Goal: Task Accomplishment & Management: Use online tool/utility

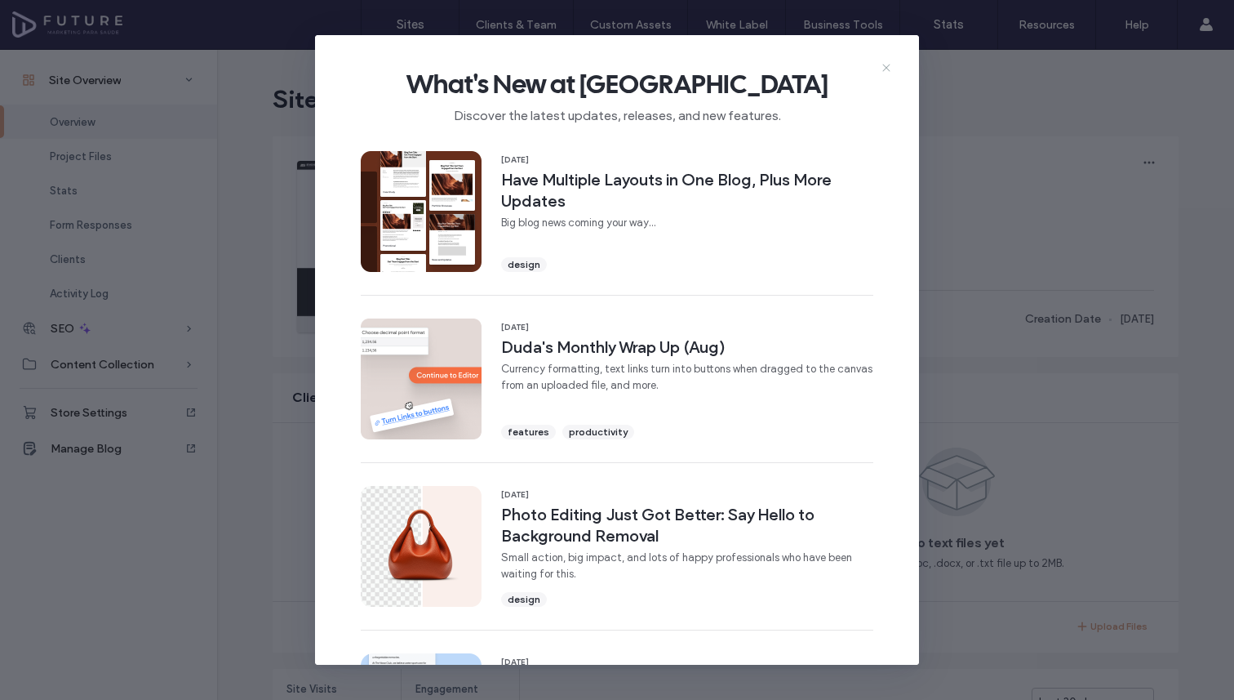
click at [882, 68] on icon at bounding box center [886, 67] width 13 height 13
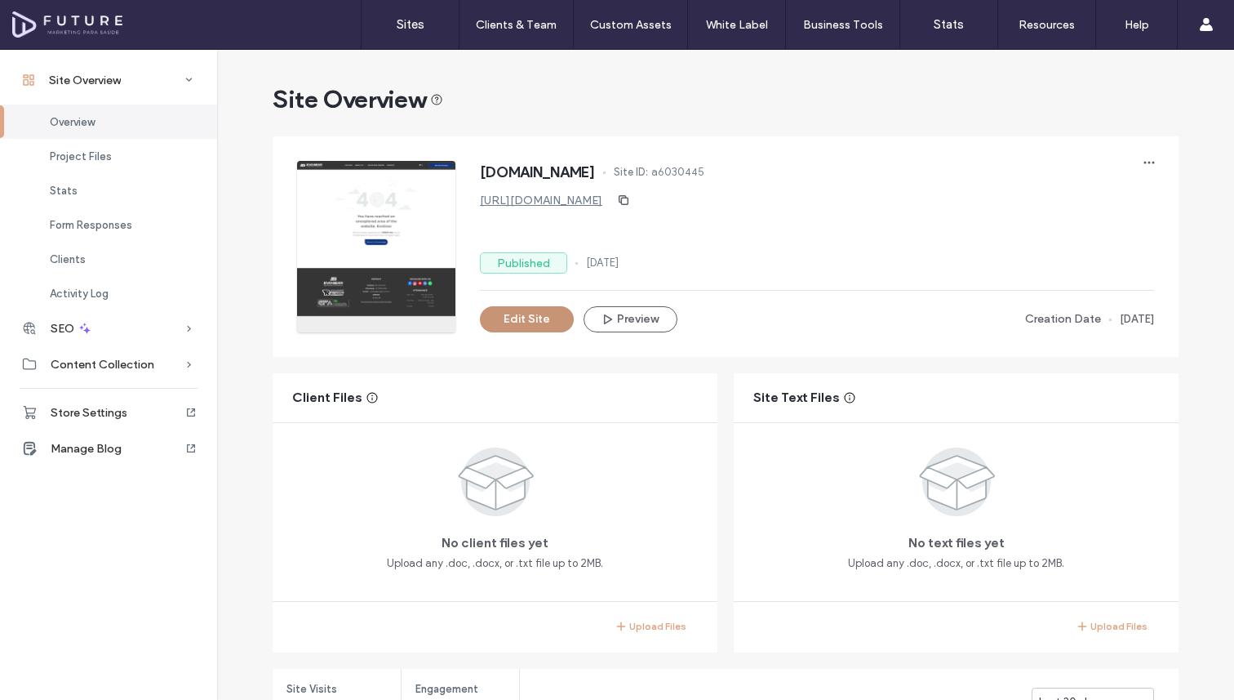
click at [521, 318] on button "Edit Site" at bounding box center [527, 319] width 94 height 26
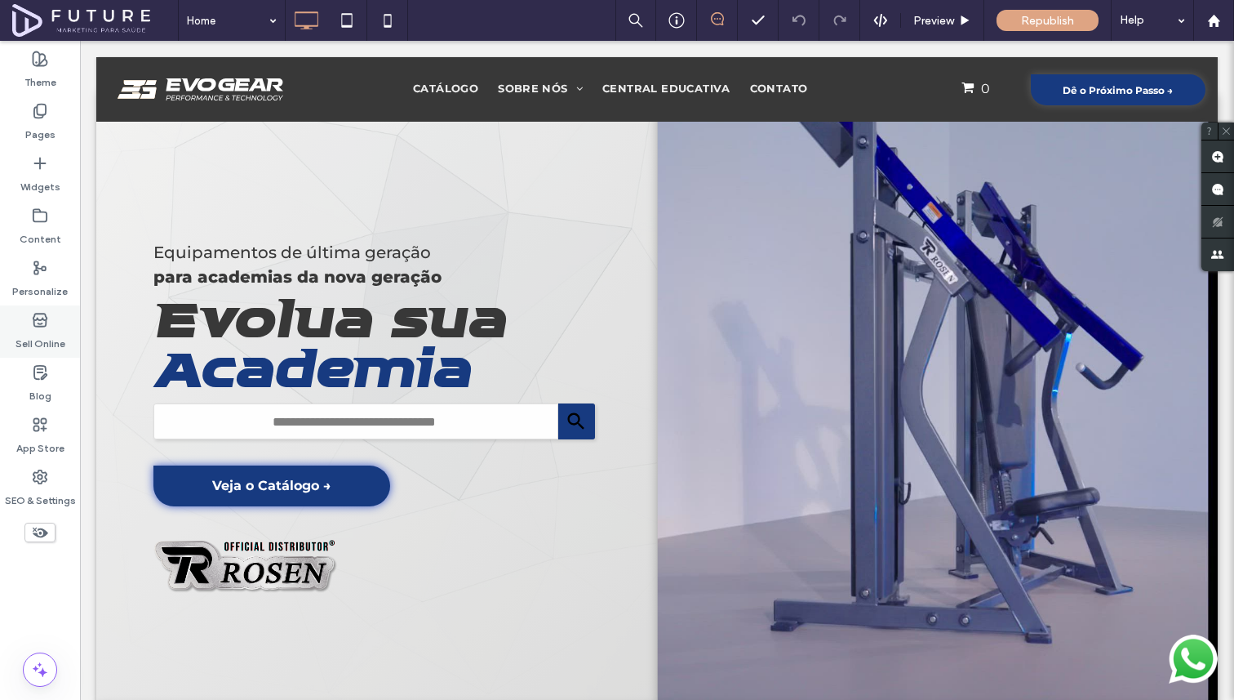
click at [48, 327] on div "Sell Online" at bounding box center [40, 331] width 80 height 52
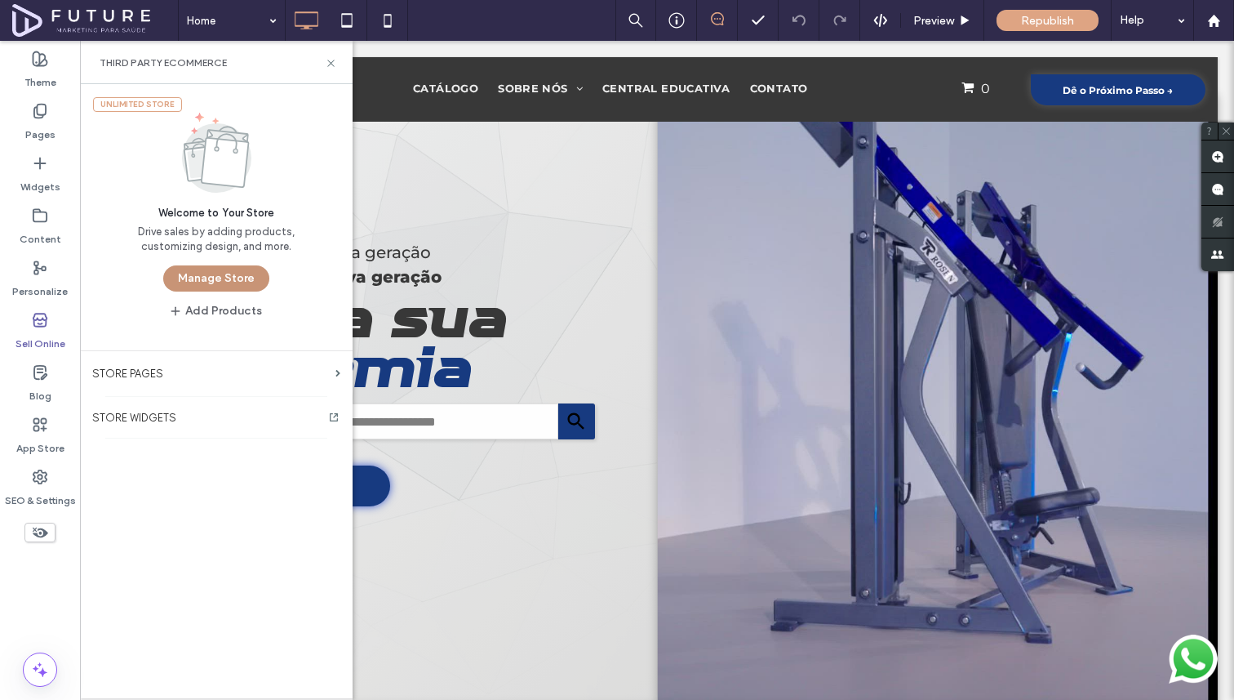
click at [185, 276] on button "Manage Store" at bounding box center [216, 278] width 106 height 26
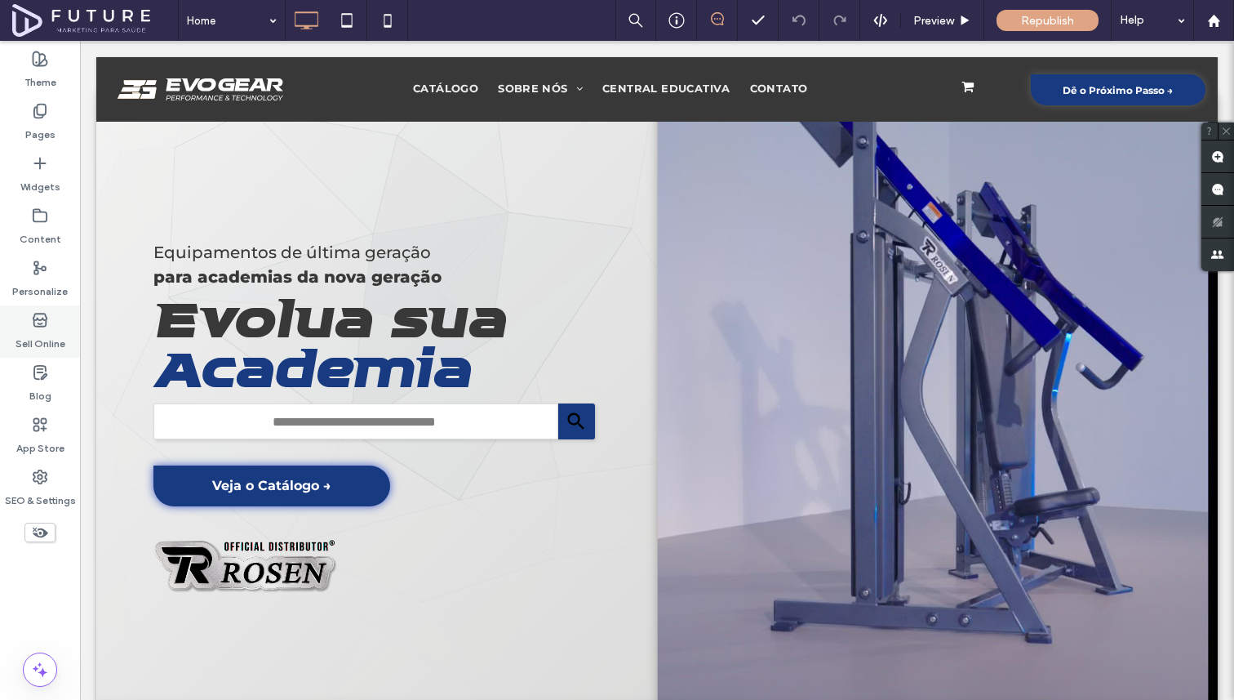
click at [47, 331] on label "Sell Online" at bounding box center [41, 339] width 50 height 23
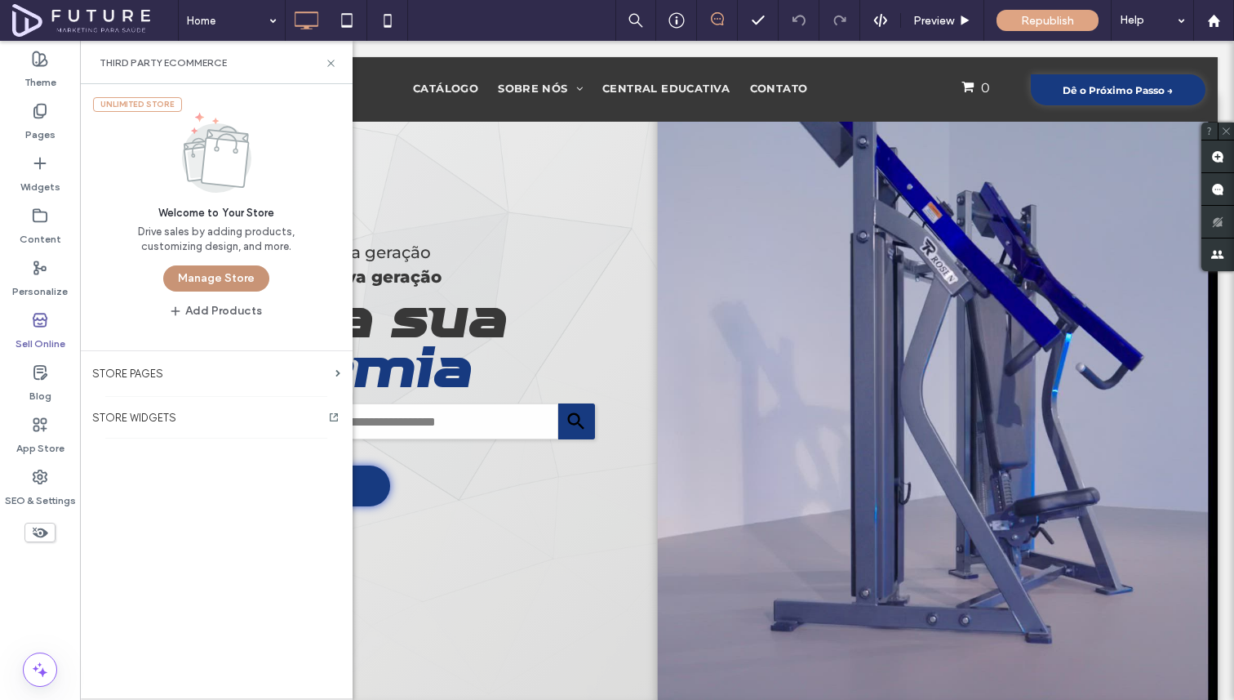
click at [196, 276] on button "Manage Store" at bounding box center [216, 278] width 106 height 26
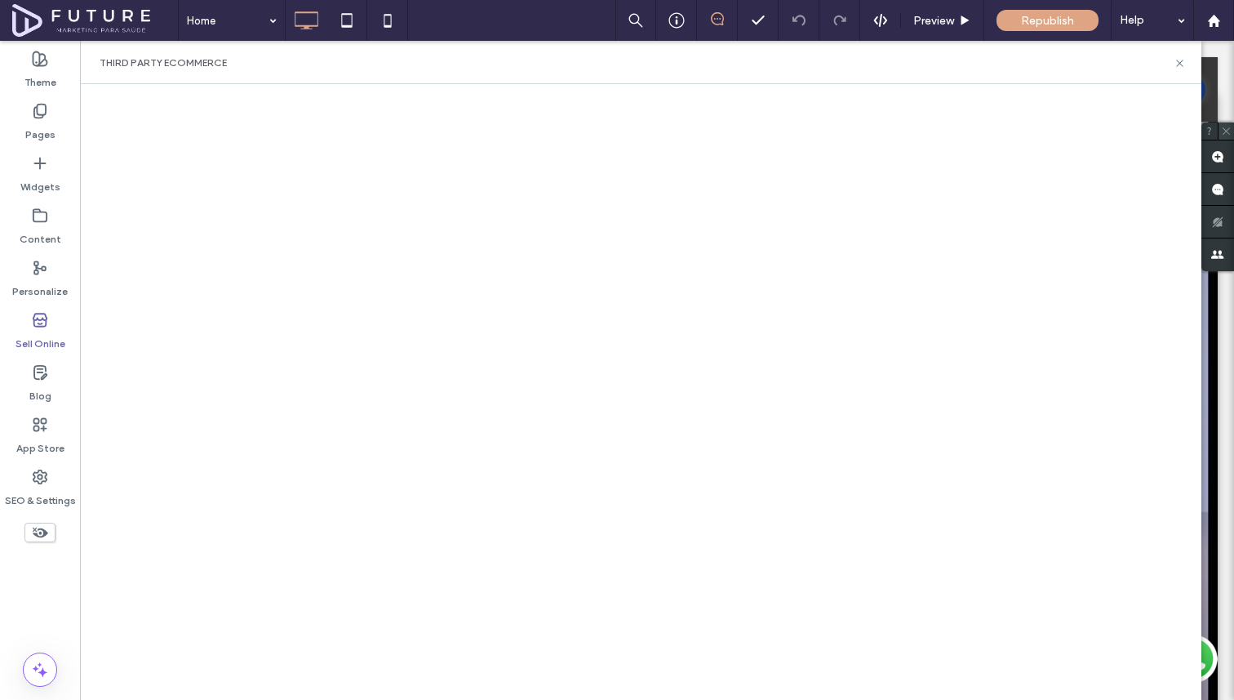
click at [1228, 132] on use at bounding box center [1226, 130] width 7 height 7
click at [1180, 57] on icon at bounding box center [1180, 63] width 12 height 12
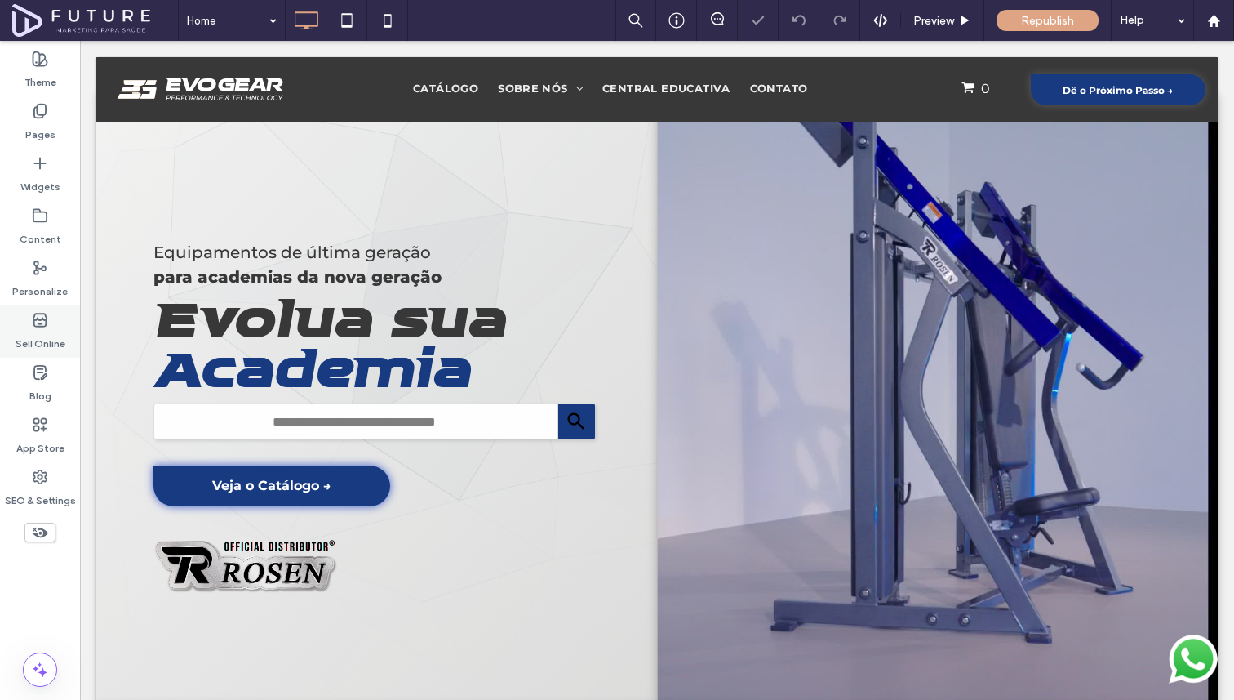
click at [42, 340] on label "Sell Online" at bounding box center [41, 339] width 50 height 23
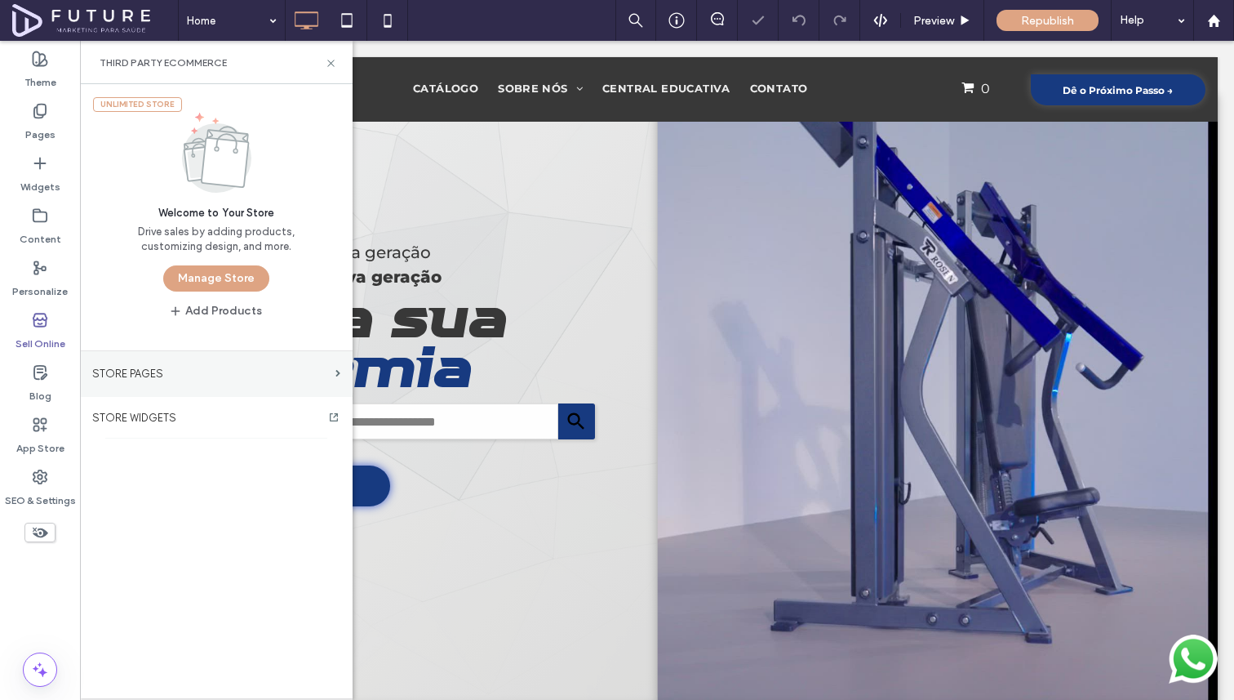
click at [124, 371] on label "STORE PAGES" at bounding box center [210, 373] width 237 height 29
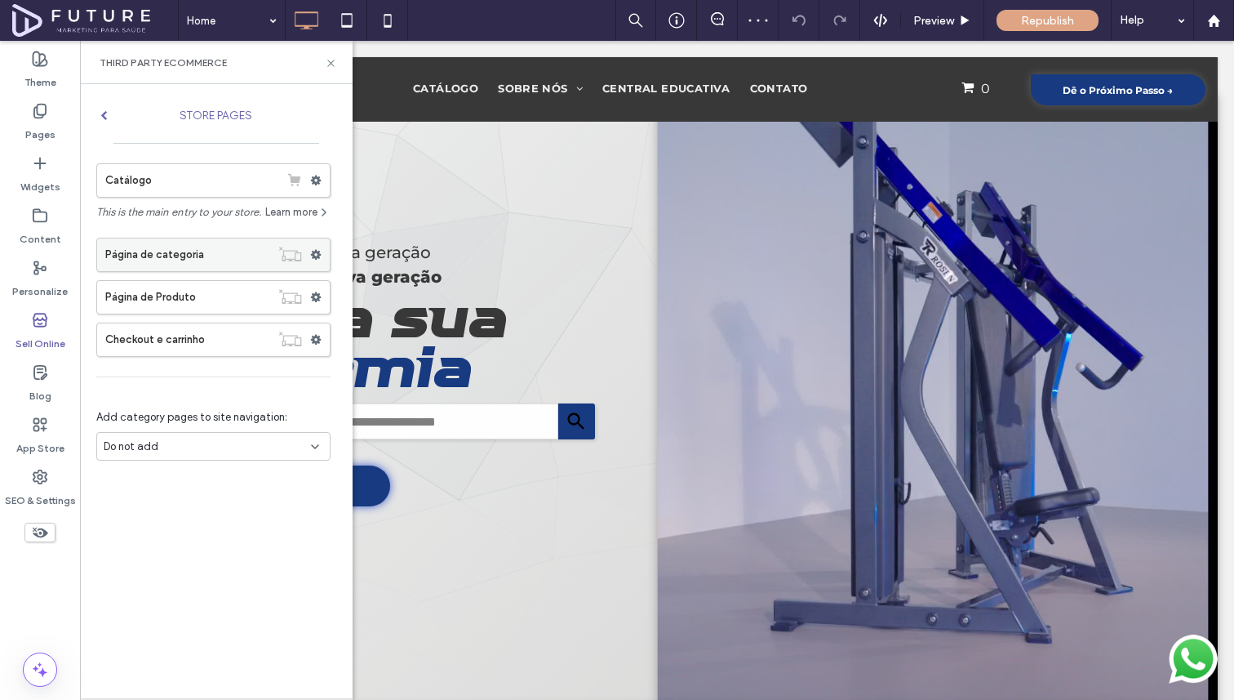
click at [206, 264] on label "Página de categoria" at bounding box center [187, 254] width 165 height 33
click at [205, 250] on label "Página de categoria" at bounding box center [187, 254] width 165 height 33
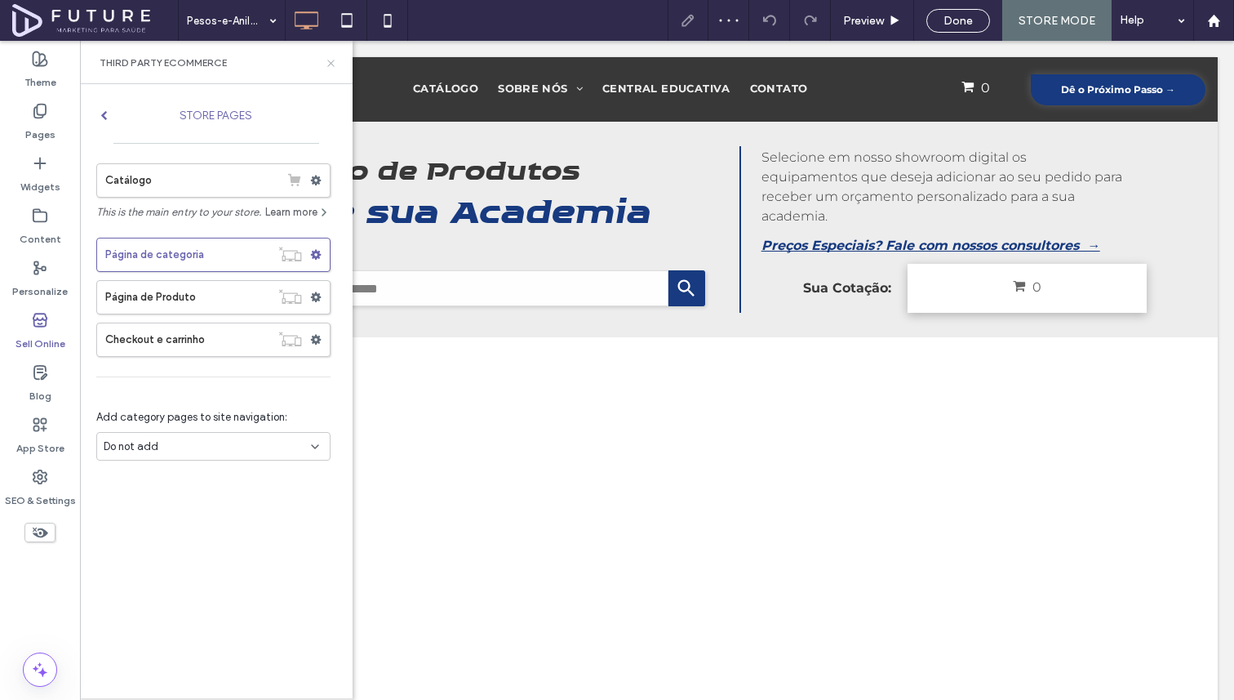
click at [331, 60] on icon at bounding box center [331, 63] width 12 height 12
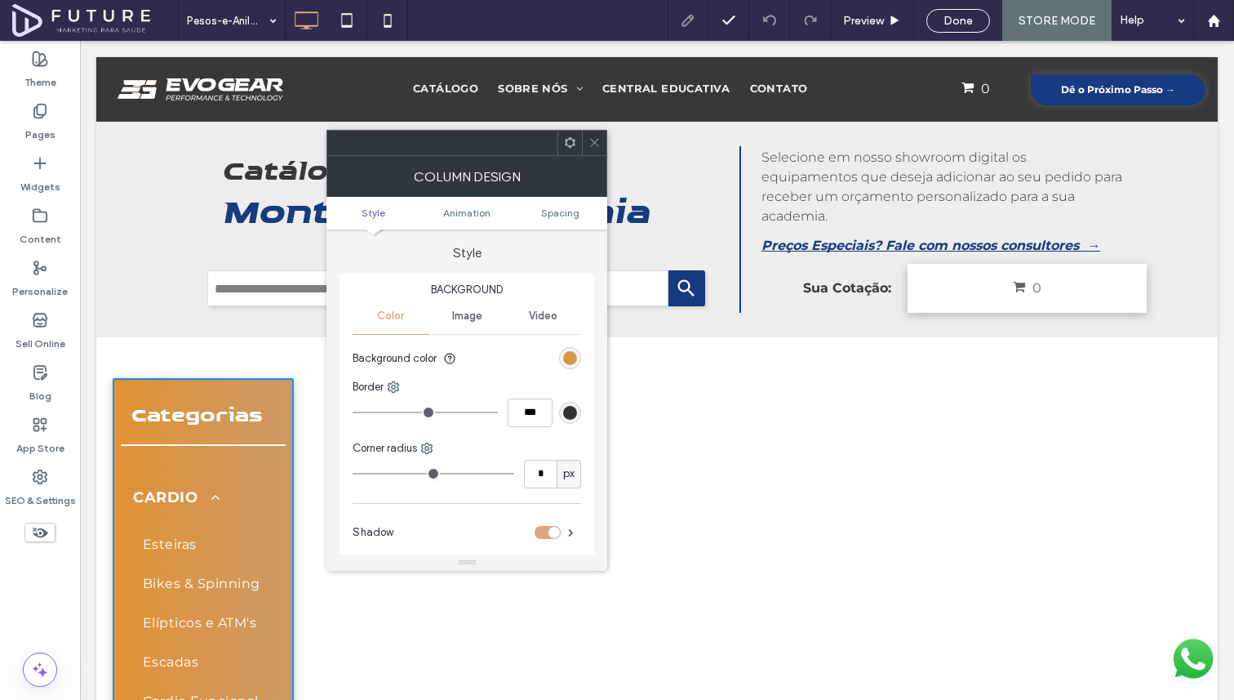
click at [589, 355] on div "Background Color Image Video Background color Border *** Corner radius * px Sha…" at bounding box center [467, 416] width 255 height 287
click at [576, 356] on div "linear-gradient(90deg, rgb(225, 146, 53) 0px, rgb(204, 153, 102) 100%)" at bounding box center [570, 358] width 14 height 14
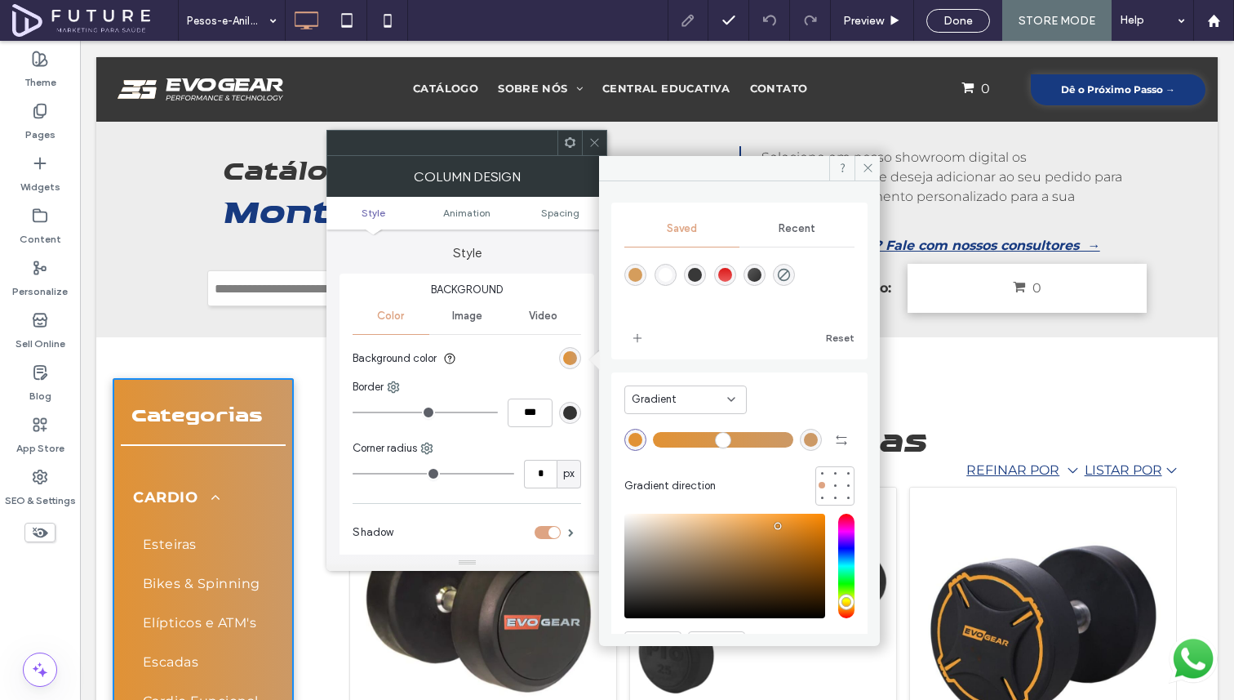
click at [795, 233] on span "Recent" at bounding box center [797, 228] width 37 height 13
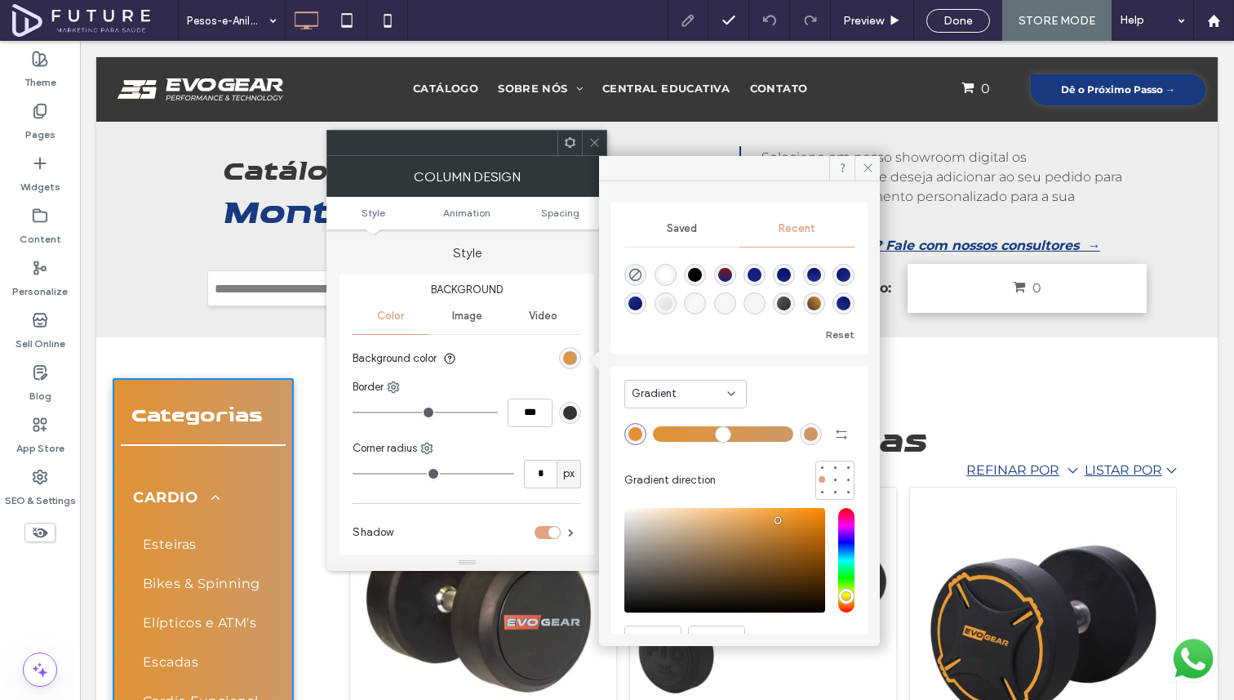
click at [821, 278] on div "linear-gradient(0deg, rgba(37, 50, 145, 1) 0%, rgba(8, 13, 101, 1) 100%)" at bounding box center [814, 275] width 14 height 14
type input "*******"
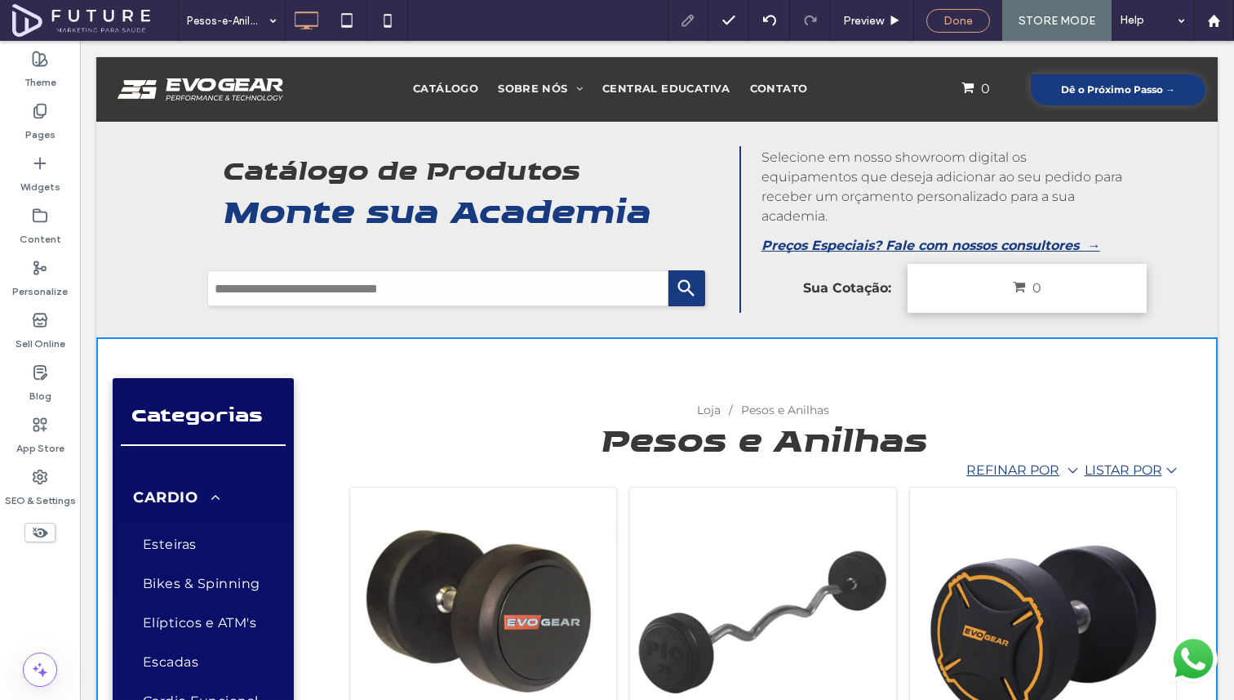
click at [967, 17] on span "Done" at bounding box center [958, 21] width 29 height 14
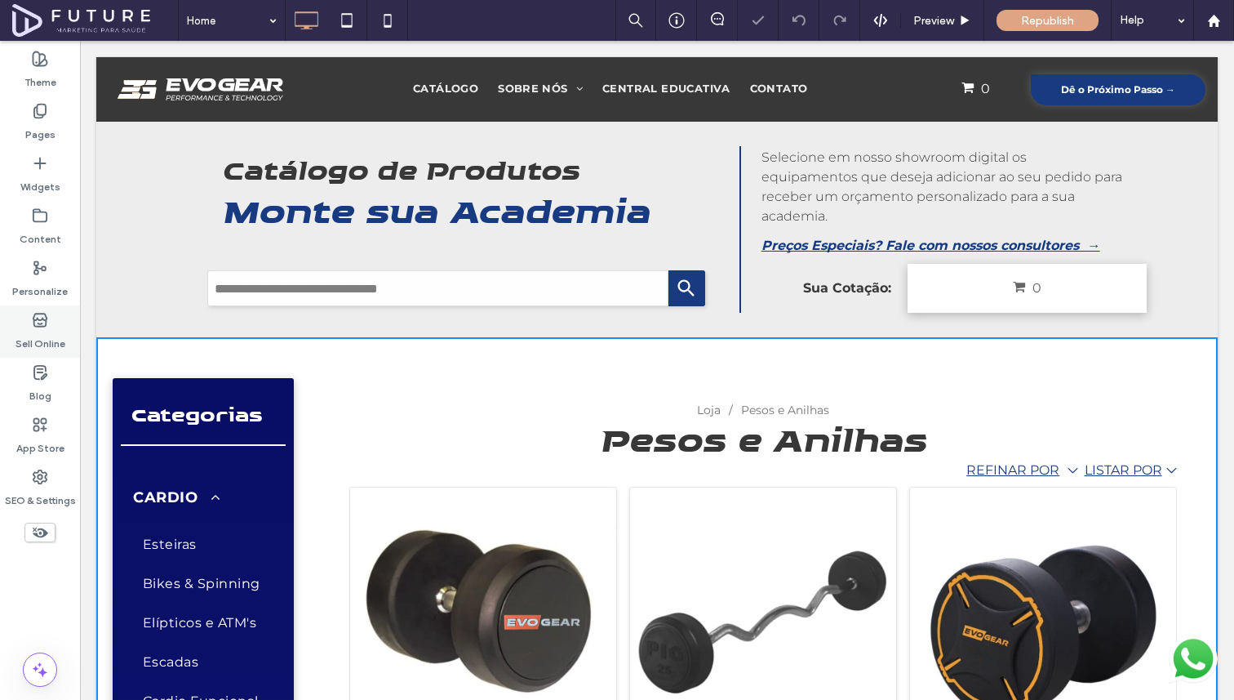
click at [53, 328] on label "Sell Online" at bounding box center [41, 339] width 50 height 23
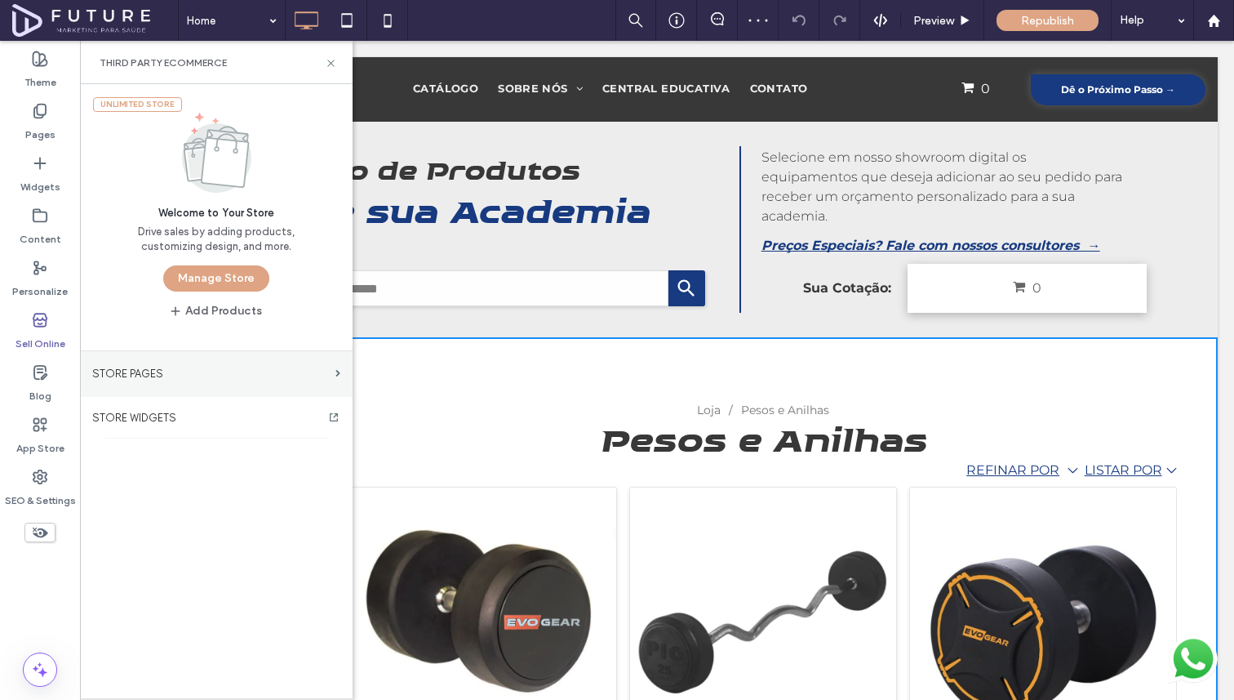
click at [158, 374] on label "STORE PAGES" at bounding box center [210, 373] width 237 height 29
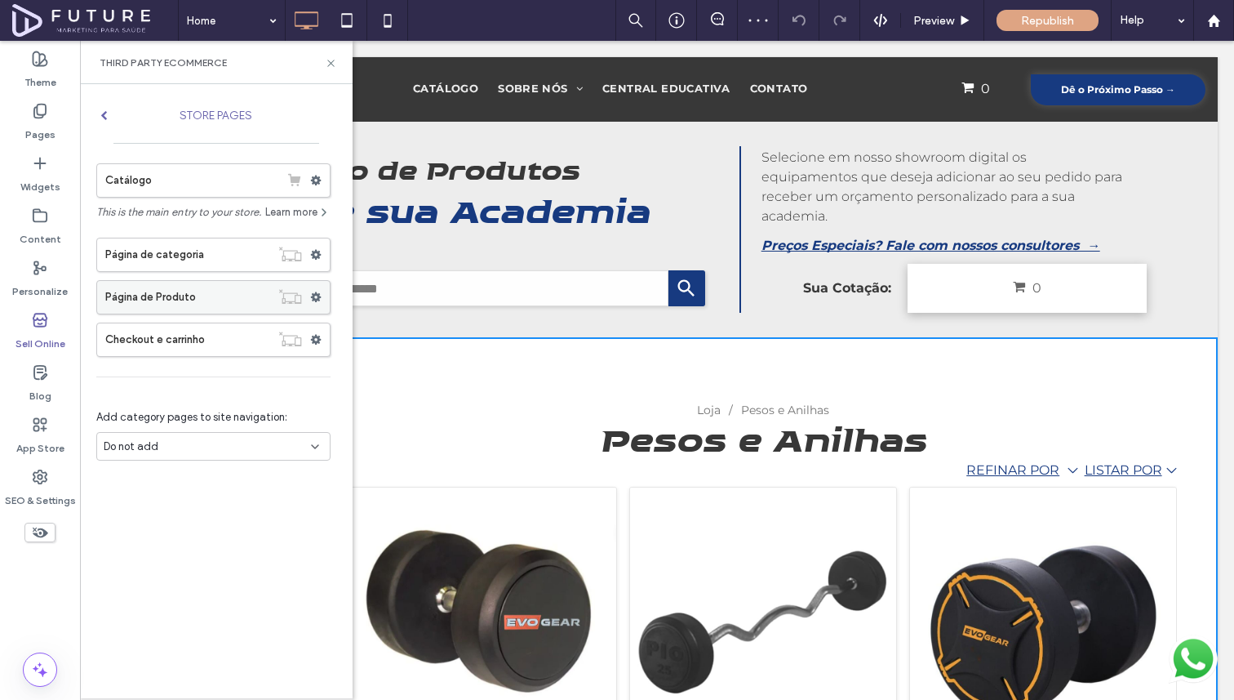
click at [198, 303] on label "Página de Produto" at bounding box center [187, 297] width 165 height 33
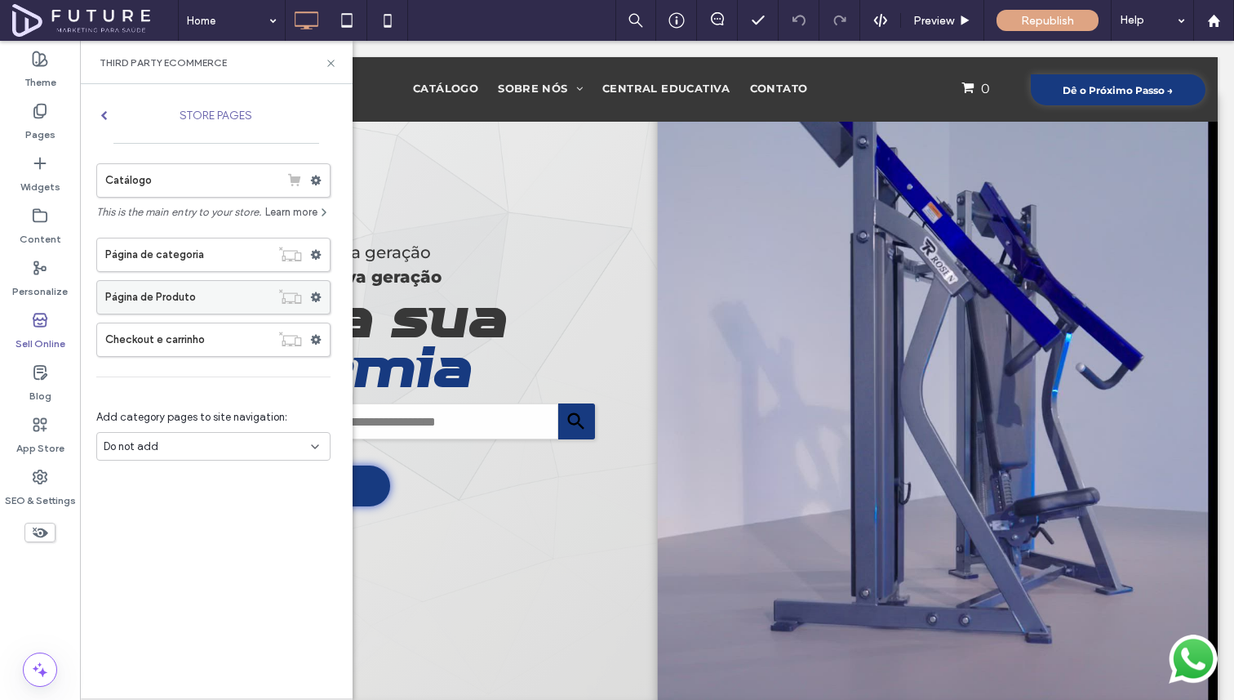
click at [159, 300] on label "Página de Produto" at bounding box center [187, 297] width 165 height 33
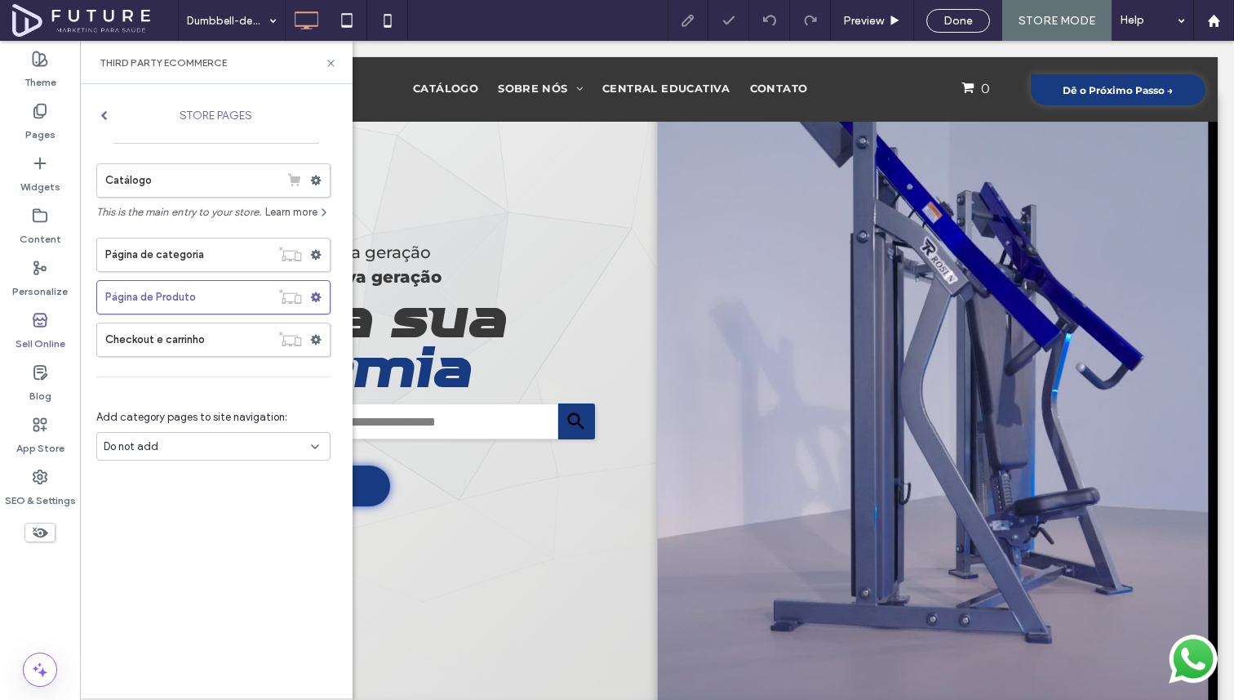
click at [337, 59] on div "Third Party eCommerce" at bounding box center [216, 62] width 273 height 43
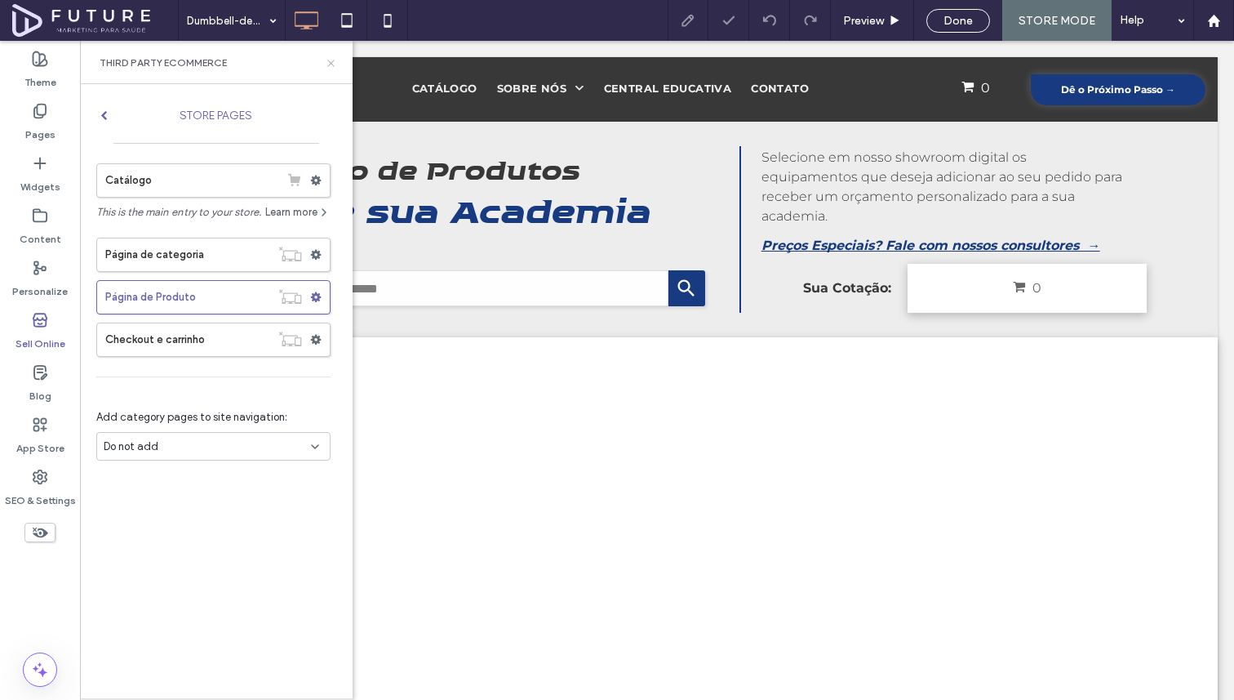
click at [331, 64] on use at bounding box center [330, 63] width 7 height 7
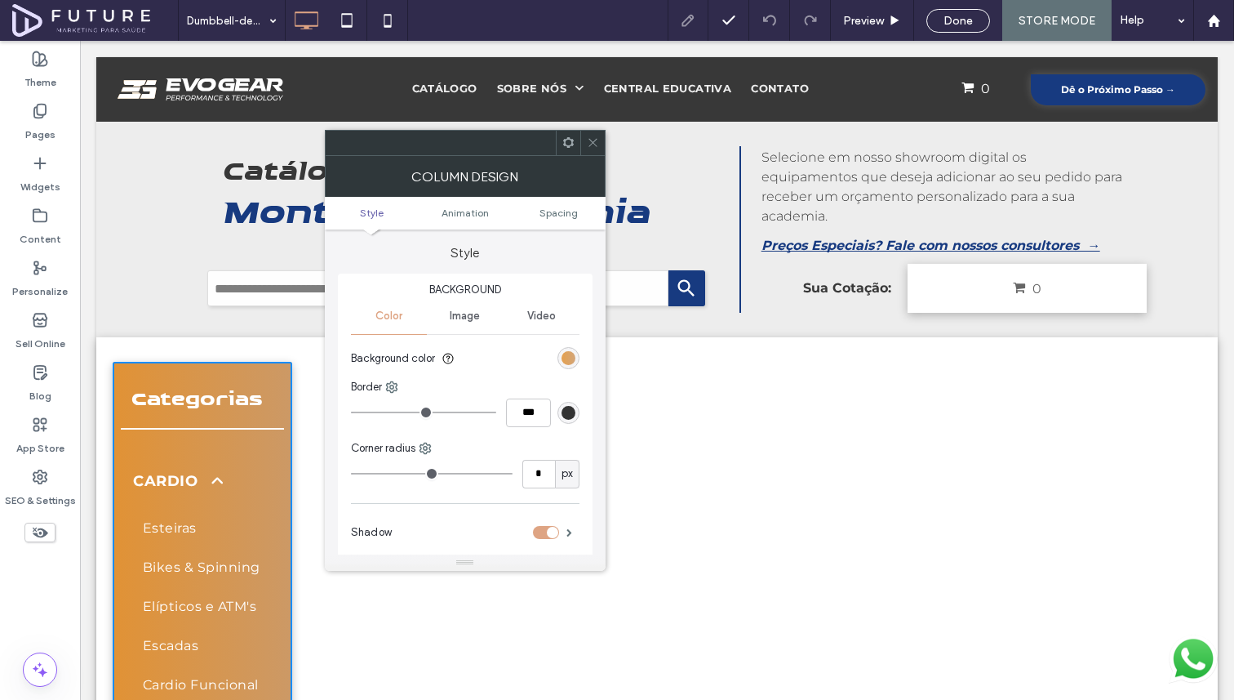
click at [571, 353] on div "linear-gradient(90deg, rgb(225, 146, 53) 0px, rgb(204, 153, 102) 100%)" at bounding box center [569, 358] width 14 height 14
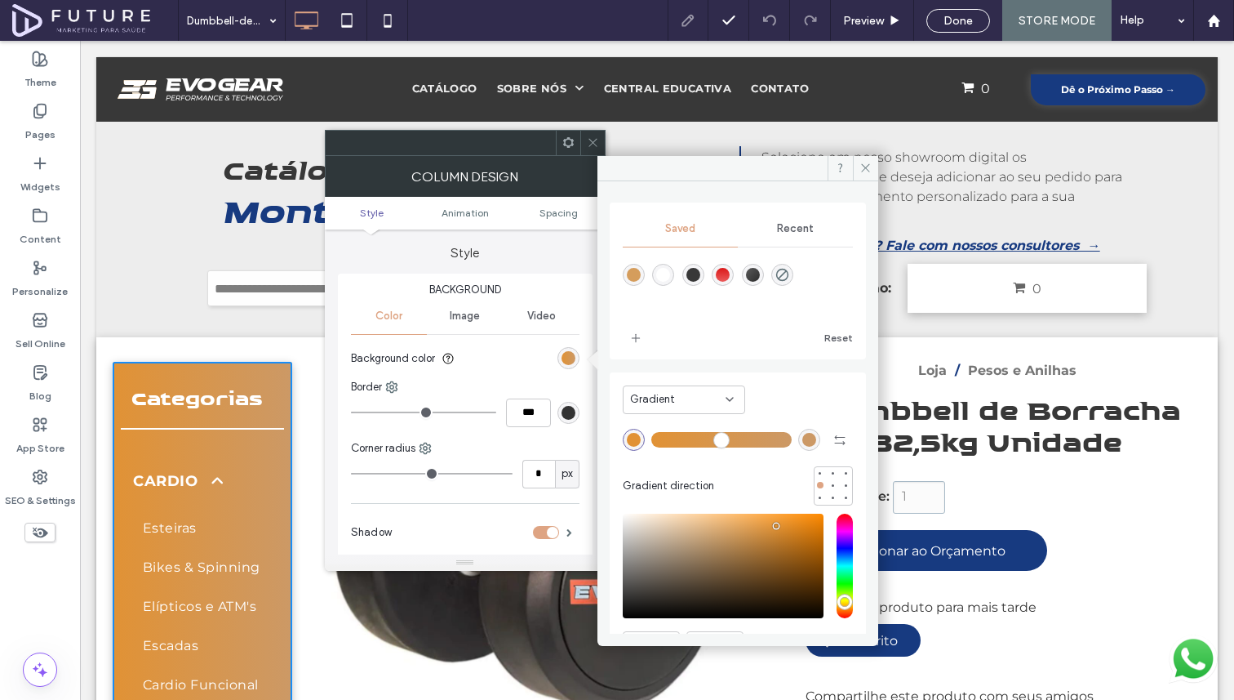
click at [805, 236] on div "Recent" at bounding box center [795, 229] width 115 height 36
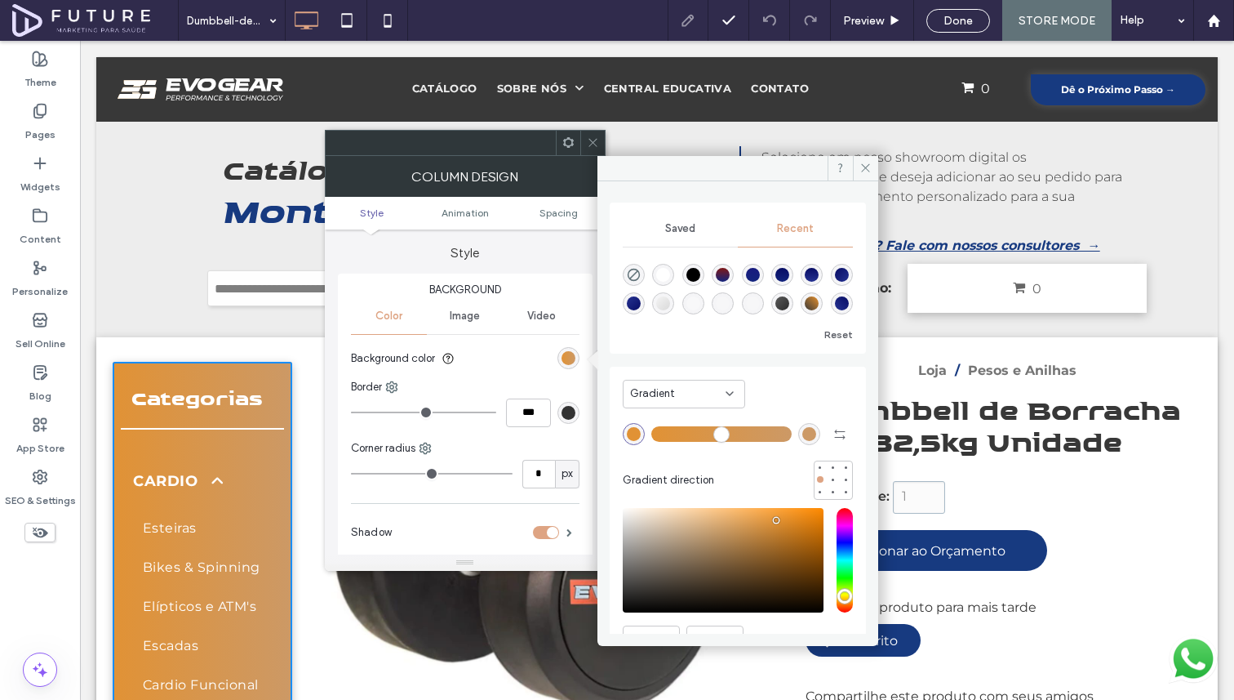
click at [819, 274] on div "linear-gradient(0deg, rgba(37, 50, 145, 1) 0%, rgba(8, 13, 101, 1) 100%)" at bounding box center [812, 275] width 14 height 14
type input "*******"
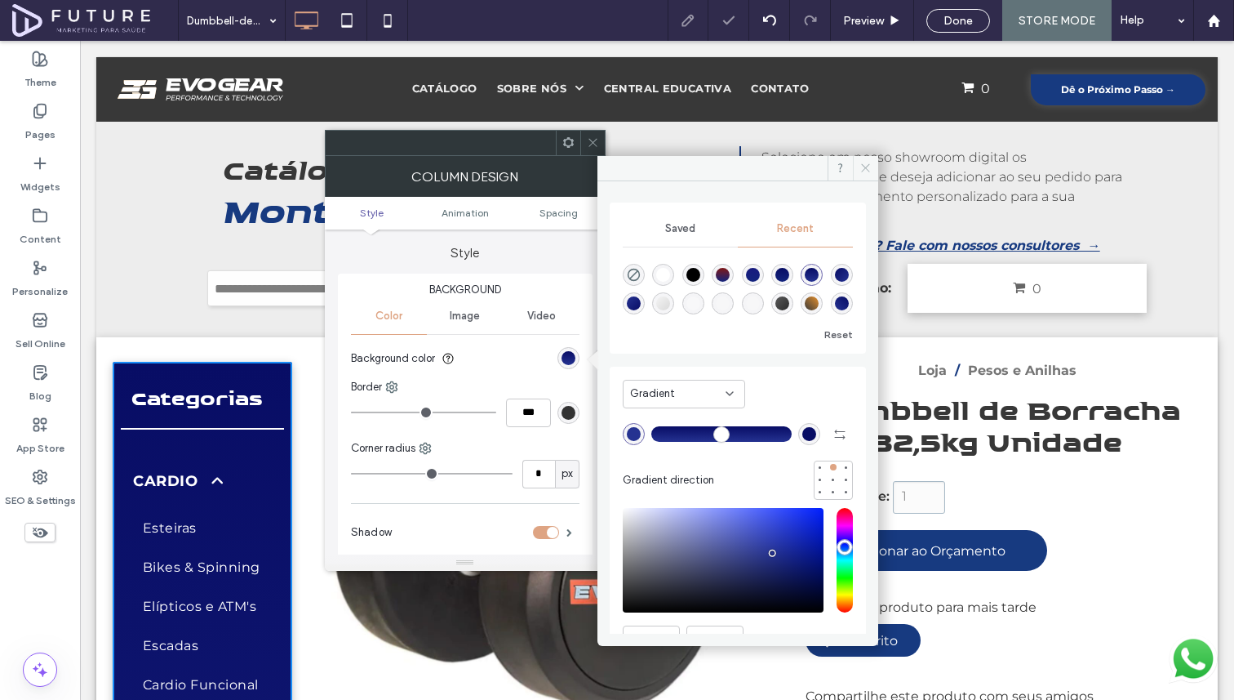
click at [865, 163] on icon at bounding box center [866, 168] width 12 height 12
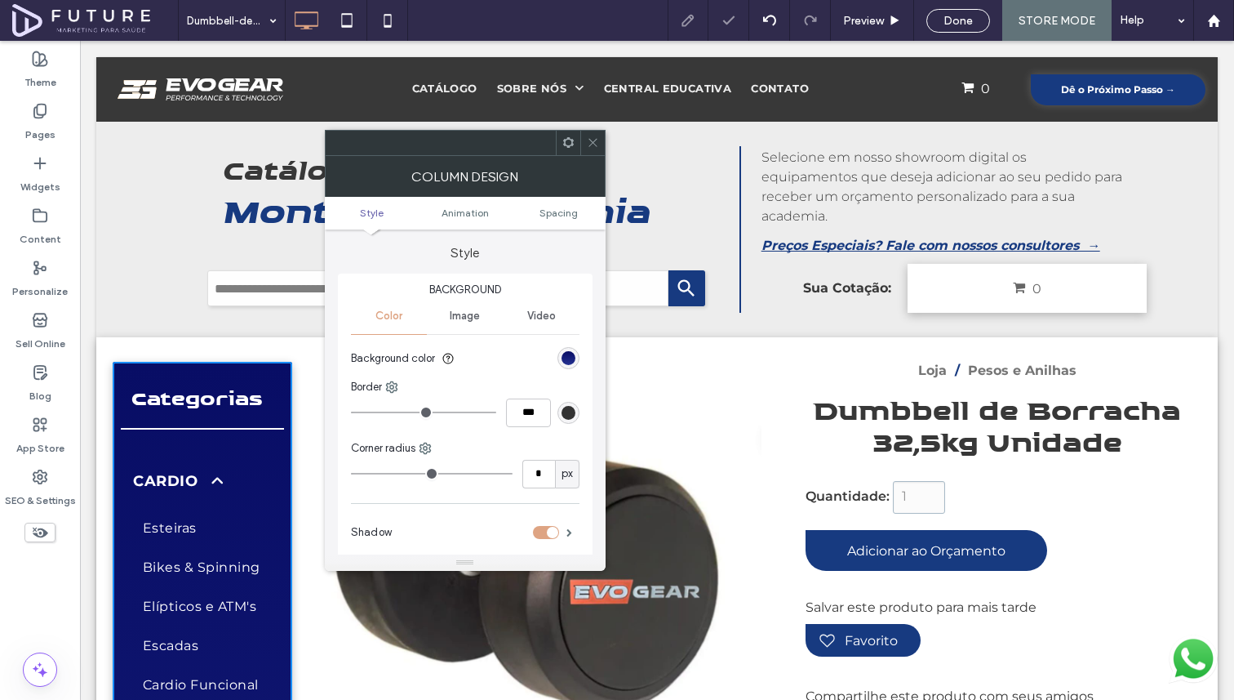
click at [598, 146] on icon at bounding box center [593, 142] width 12 height 12
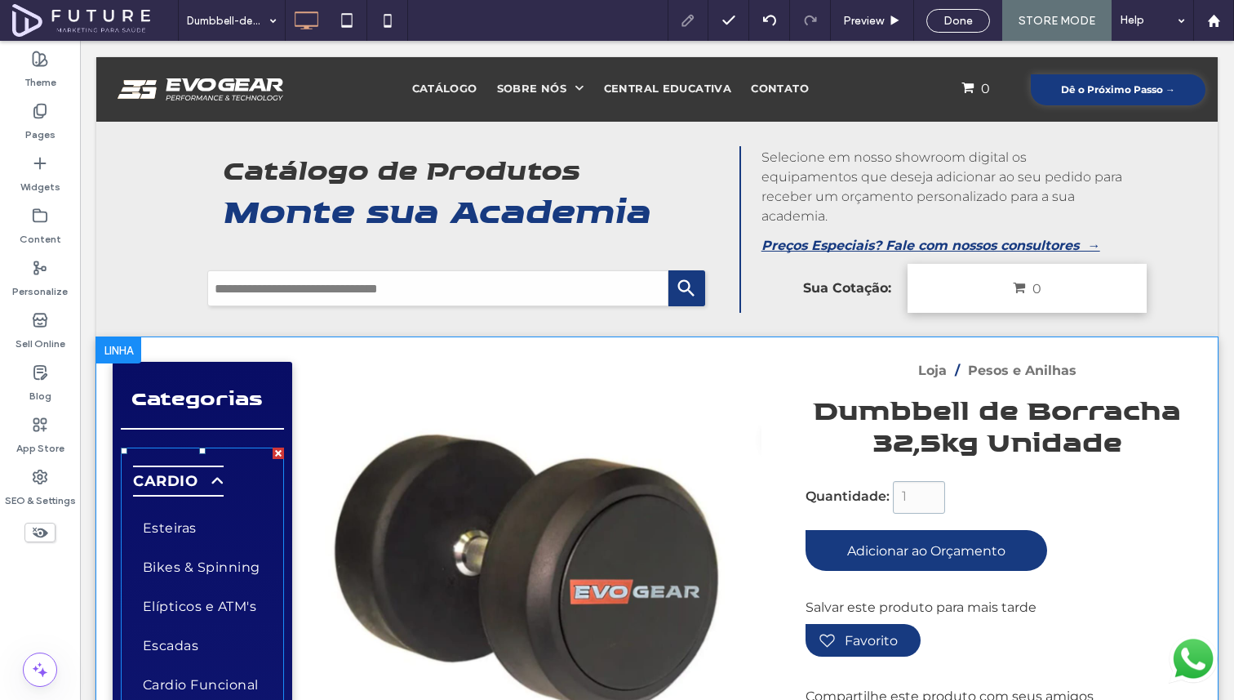
click at [233, 458] on link "Cardio" at bounding box center [202, 481] width 139 height 56
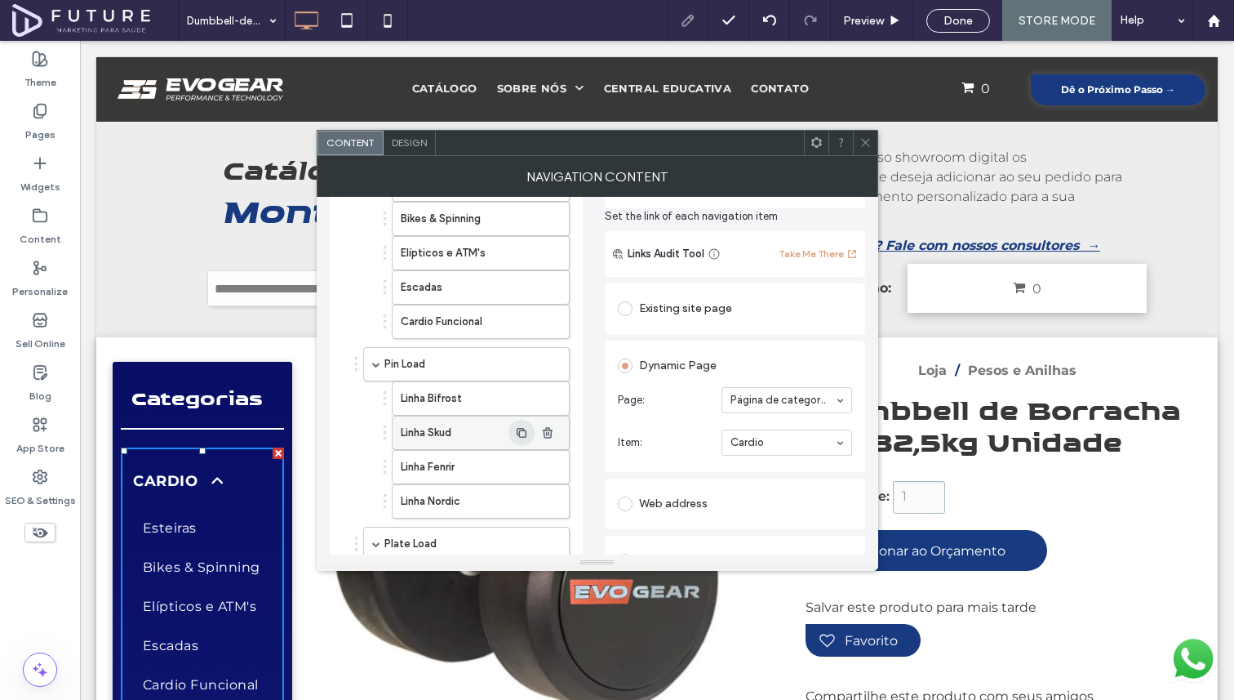
scroll to position [149, 0]
click at [554, 393] on span "button" at bounding box center [548, 398] width 26 height 26
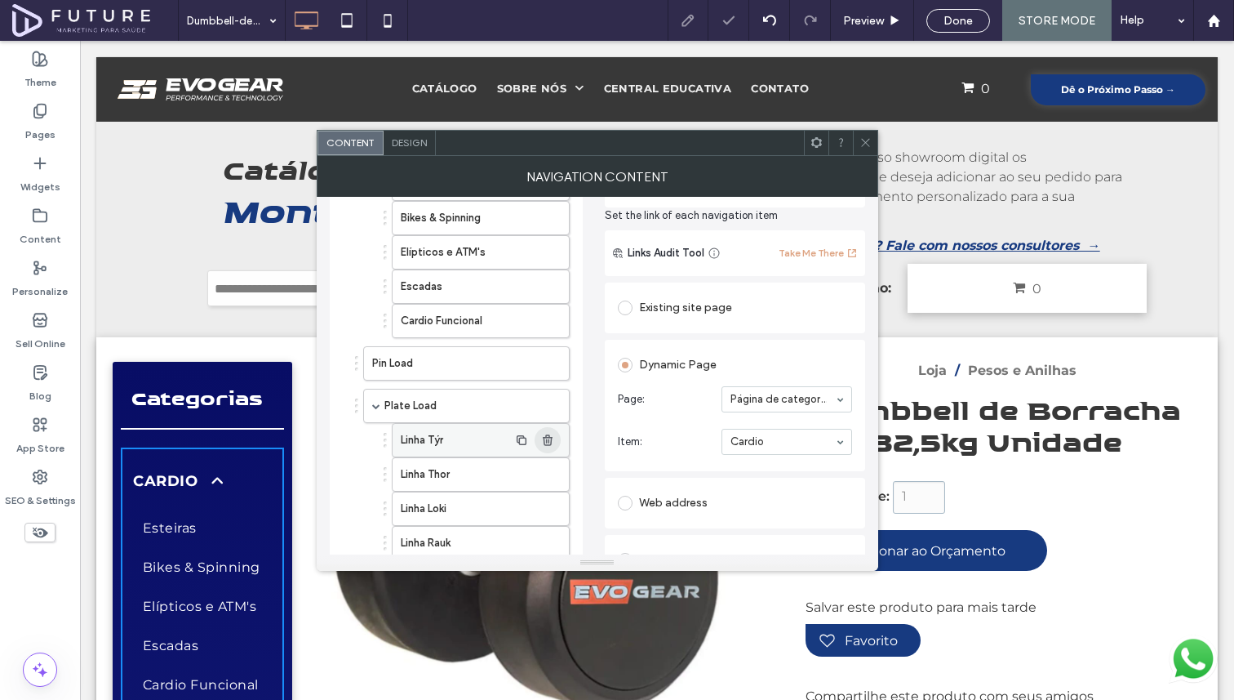
click at [553, 444] on icon "button" at bounding box center [547, 439] width 13 height 13
click at [545, 478] on use "button" at bounding box center [548, 482] width 10 height 11
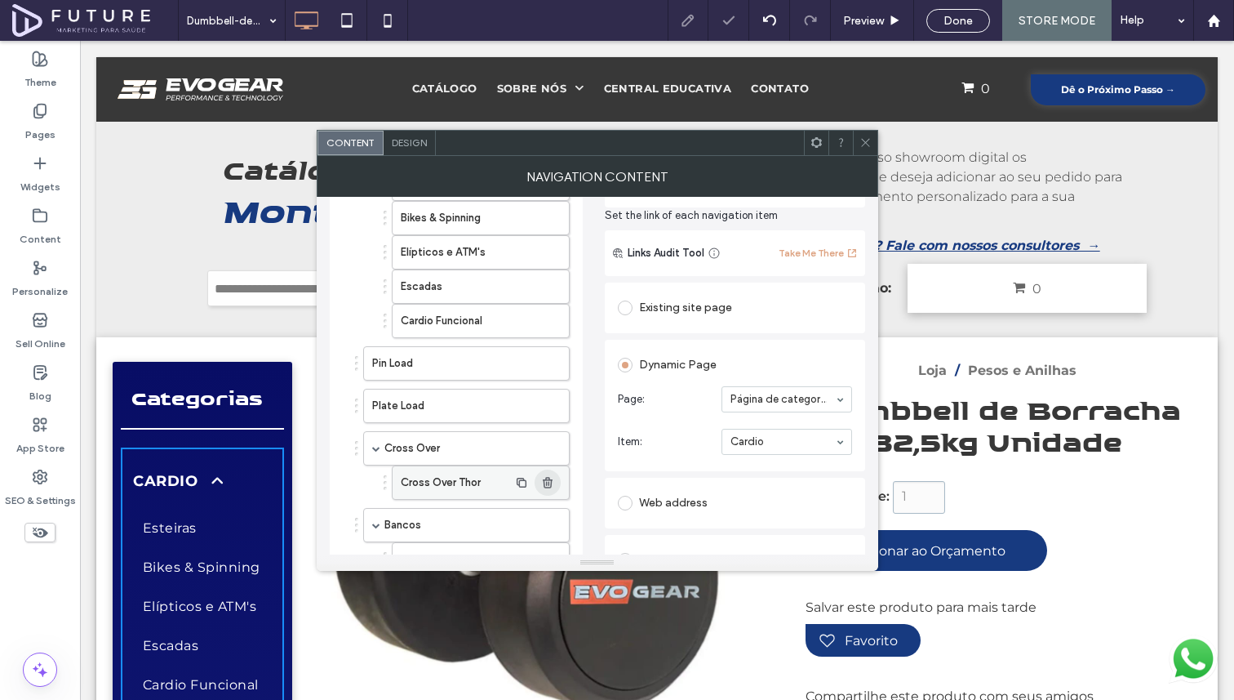
click at [545, 487] on icon "button" at bounding box center [547, 482] width 13 height 13
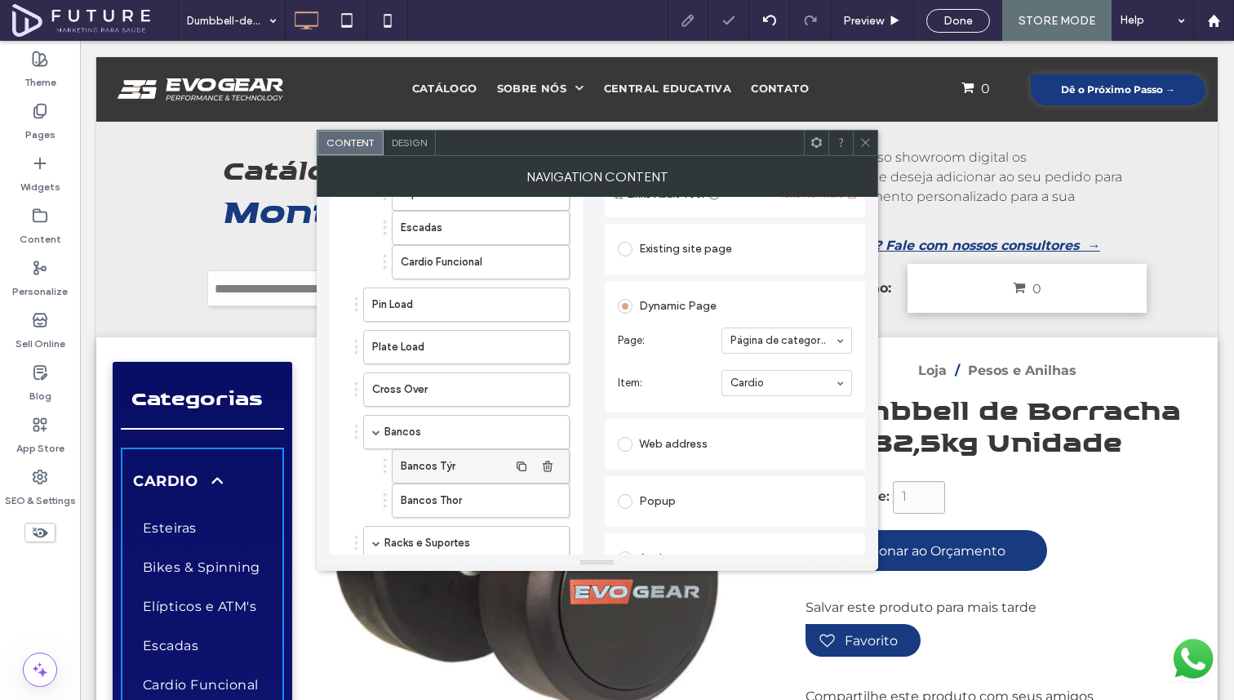
scroll to position [229, 0]
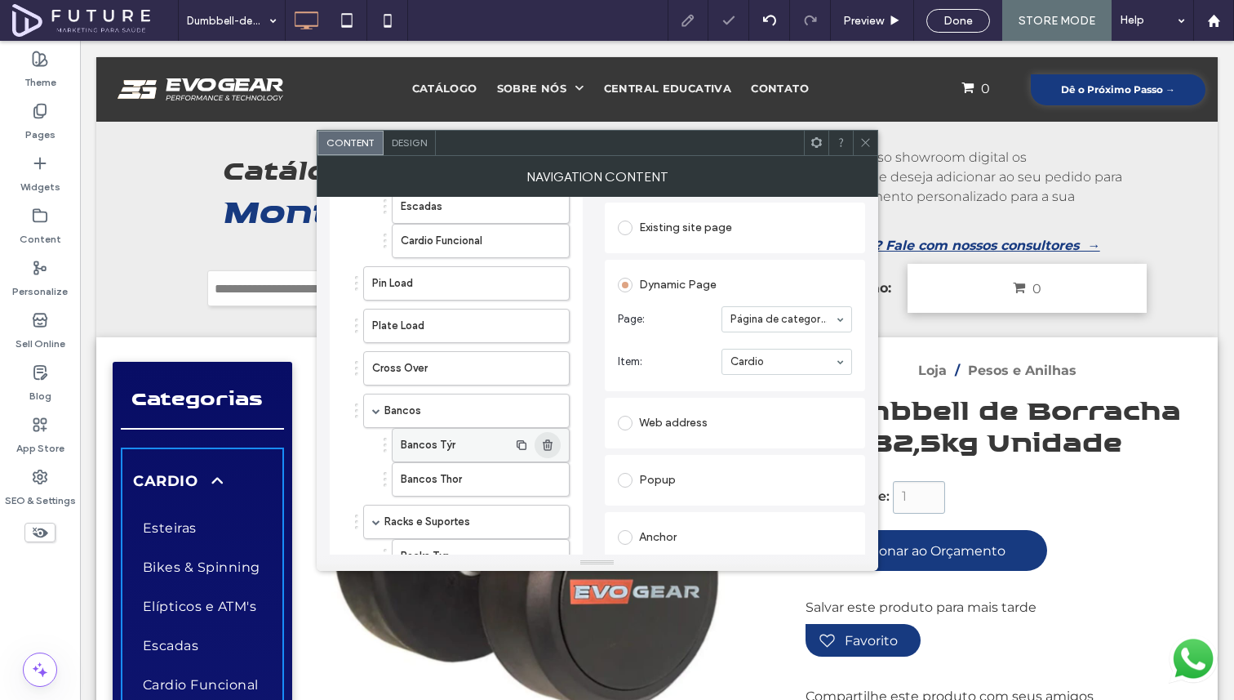
click at [544, 442] on use "button" at bounding box center [548, 444] width 10 height 11
click at [544, 446] on use "button" at bounding box center [548, 444] width 10 height 11
click at [541, 488] on icon "button" at bounding box center [547, 487] width 13 height 13
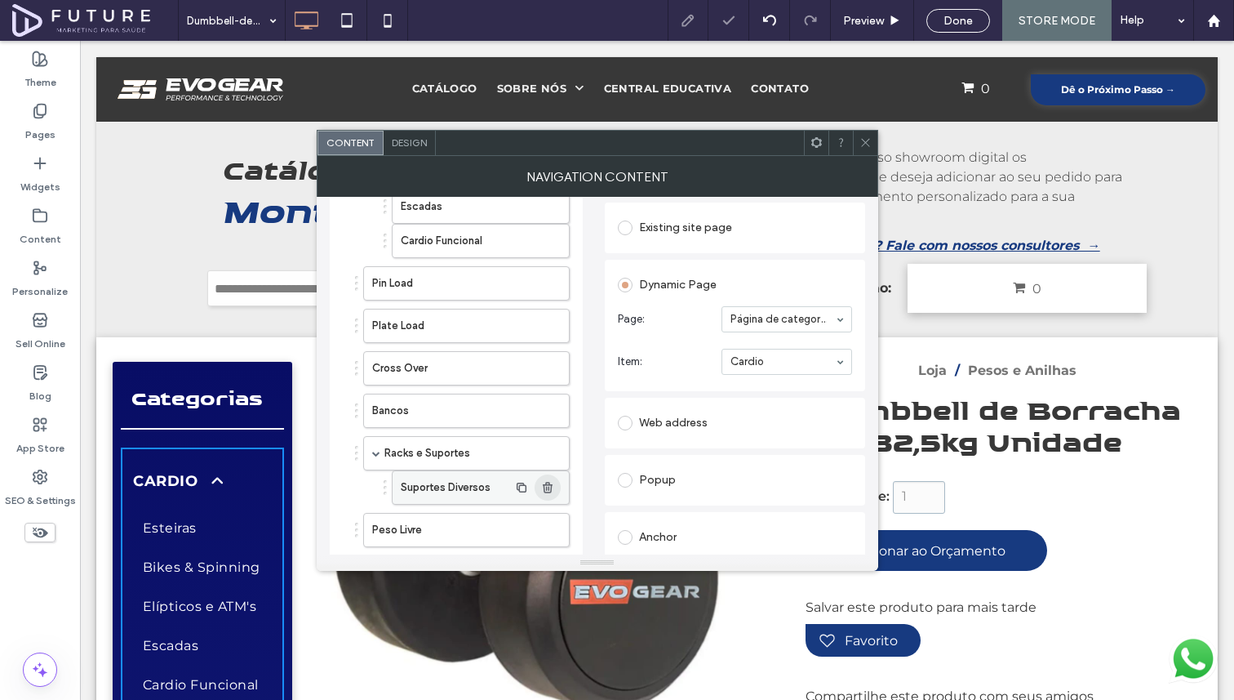
click at [541, 488] on icon "button" at bounding box center [547, 487] width 13 height 13
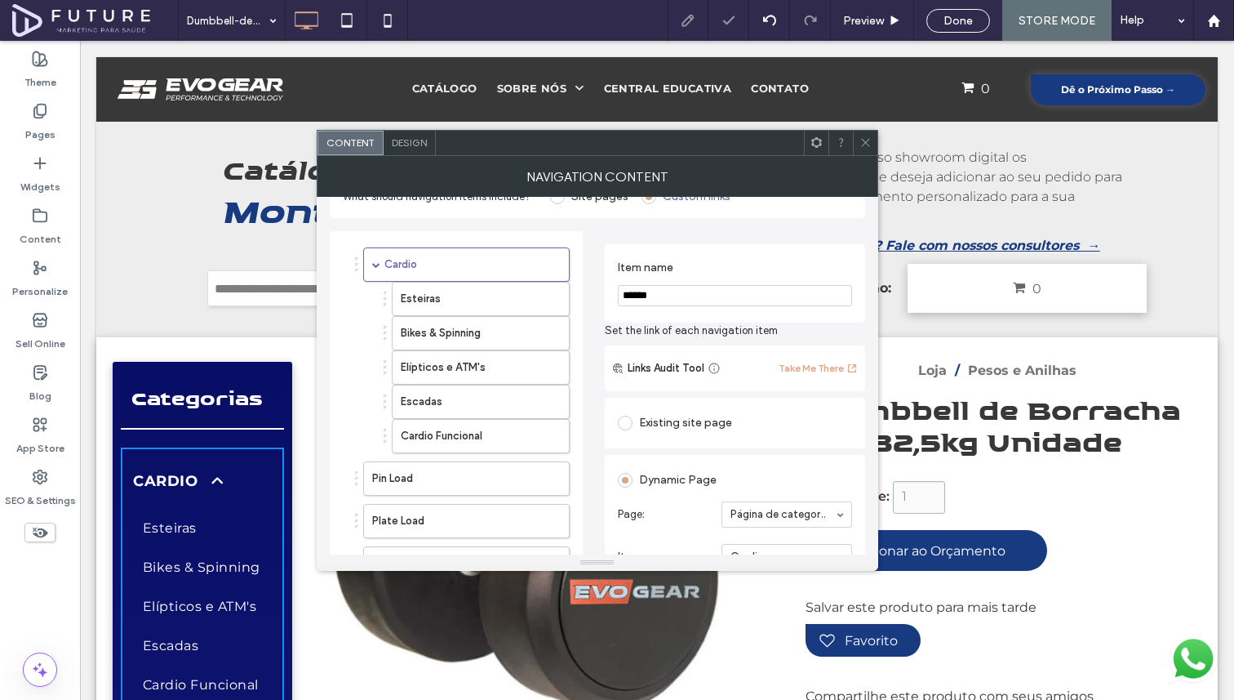
scroll to position [27, 0]
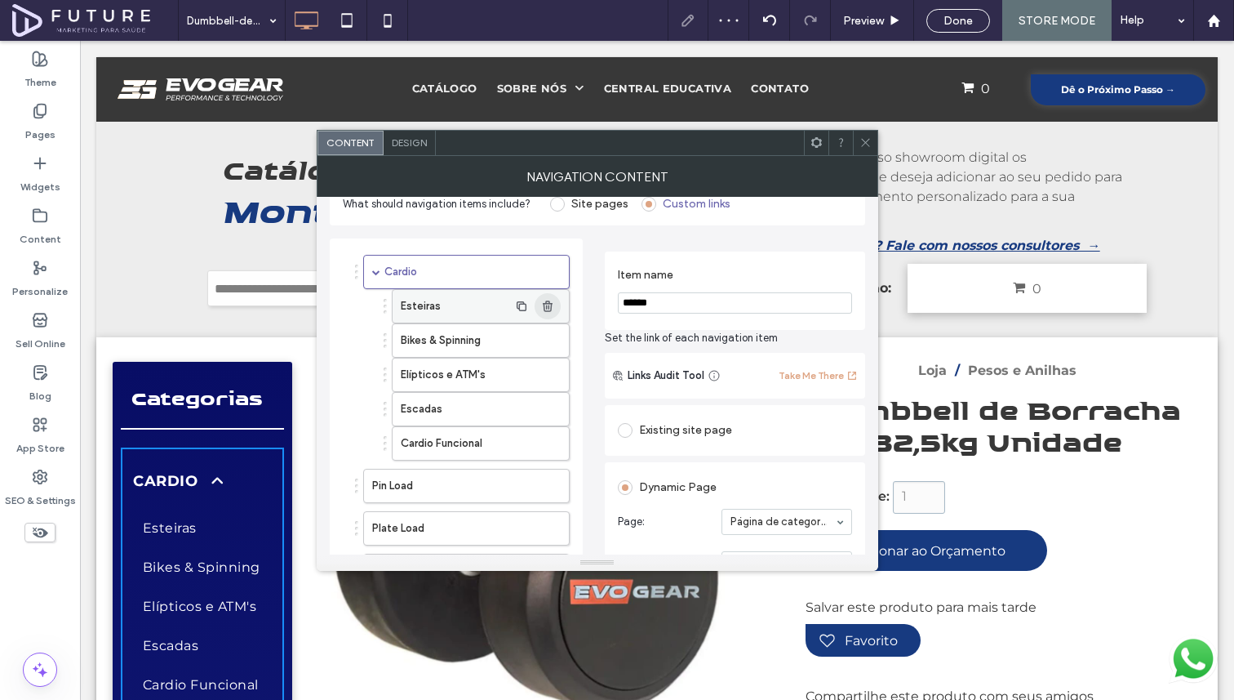
click at [548, 310] on use "button" at bounding box center [548, 305] width 10 height 11
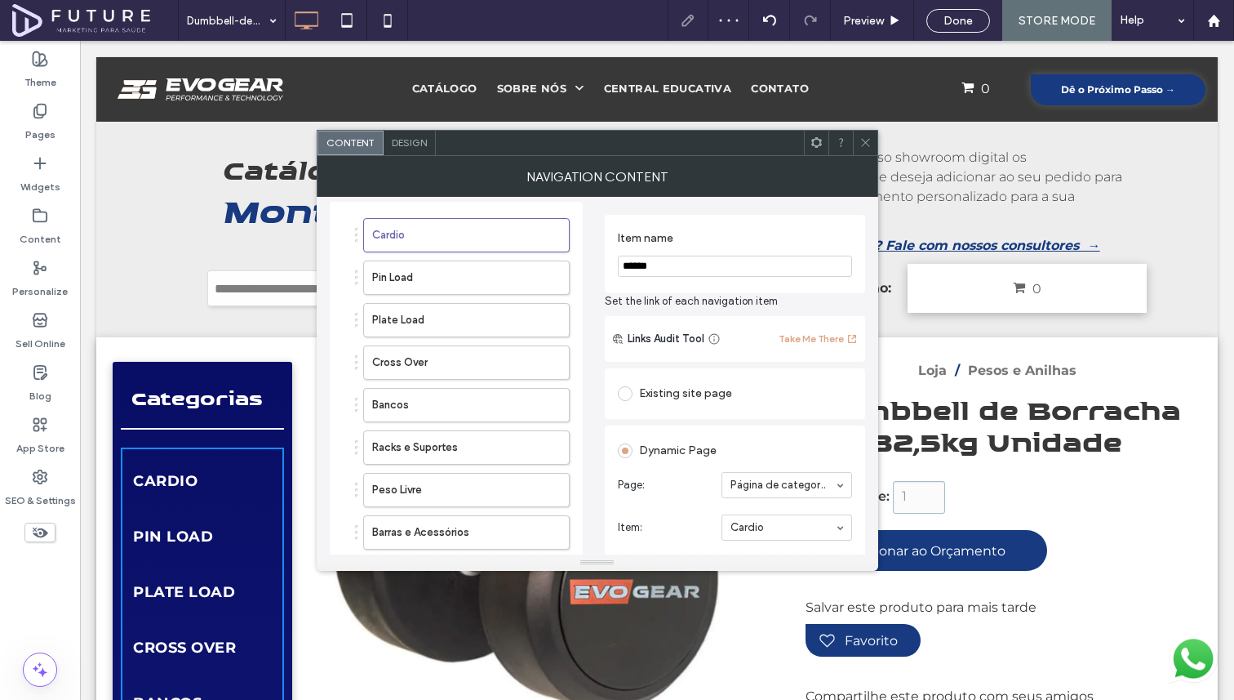
scroll to position [64, 0]
click at [864, 140] on use at bounding box center [865, 143] width 8 height 8
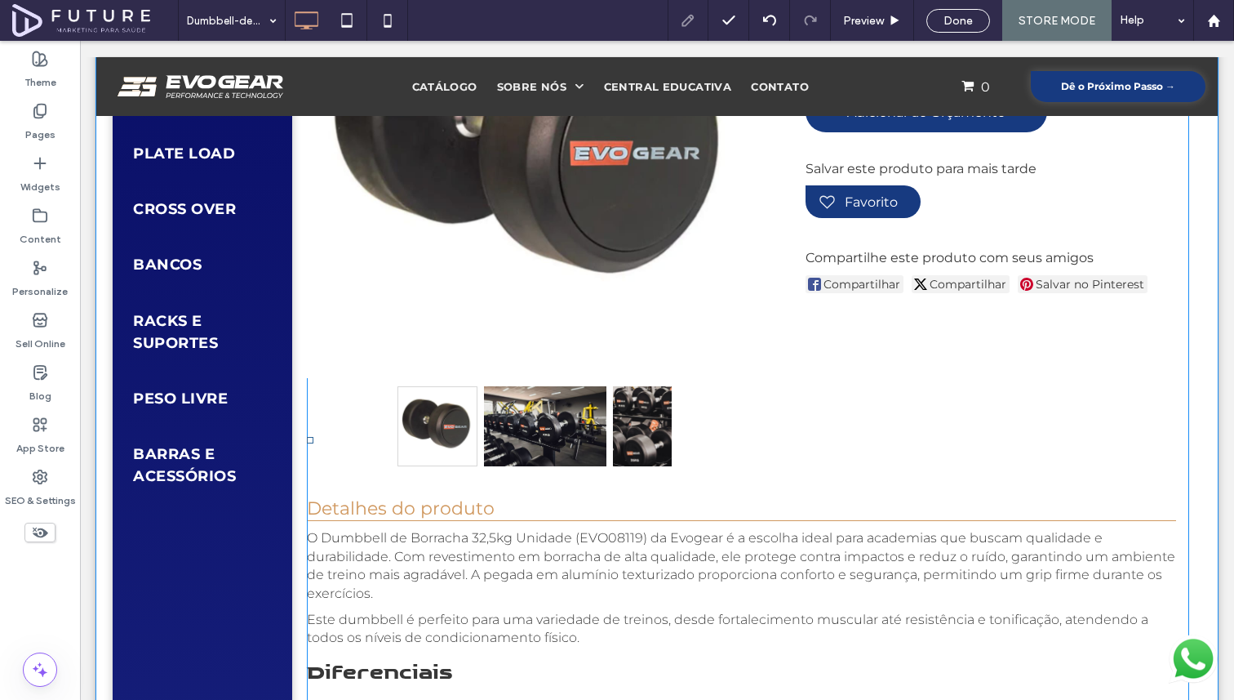
scroll to position [0, 0]
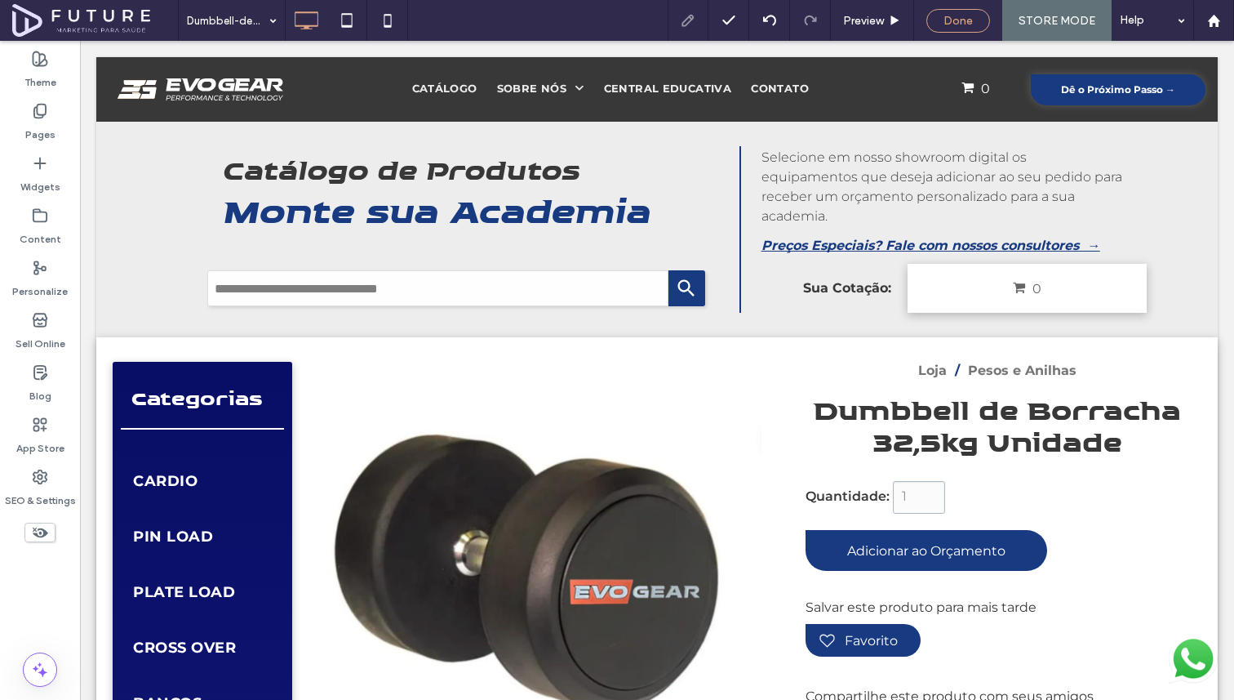
click at [961, 19] on span "Done" at bounding box center [958, 21] width 29 height 14
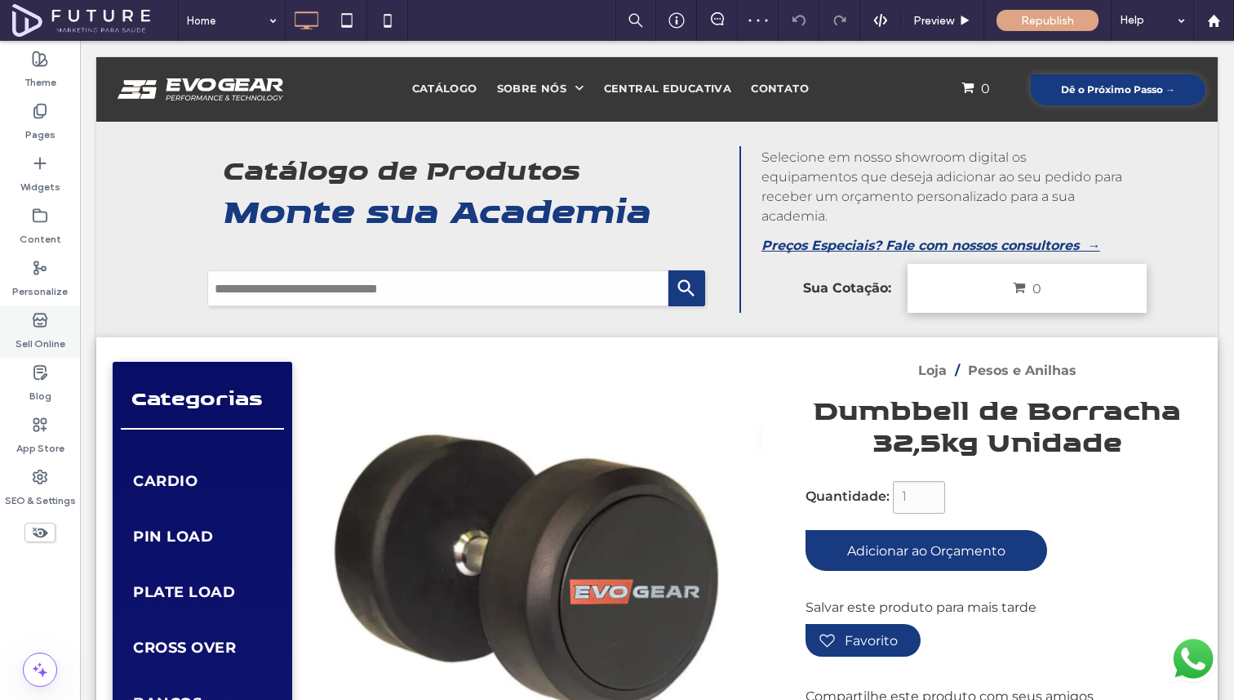
click at [38, 315] on icon at bounding box center [40, 320] width 16 height 16
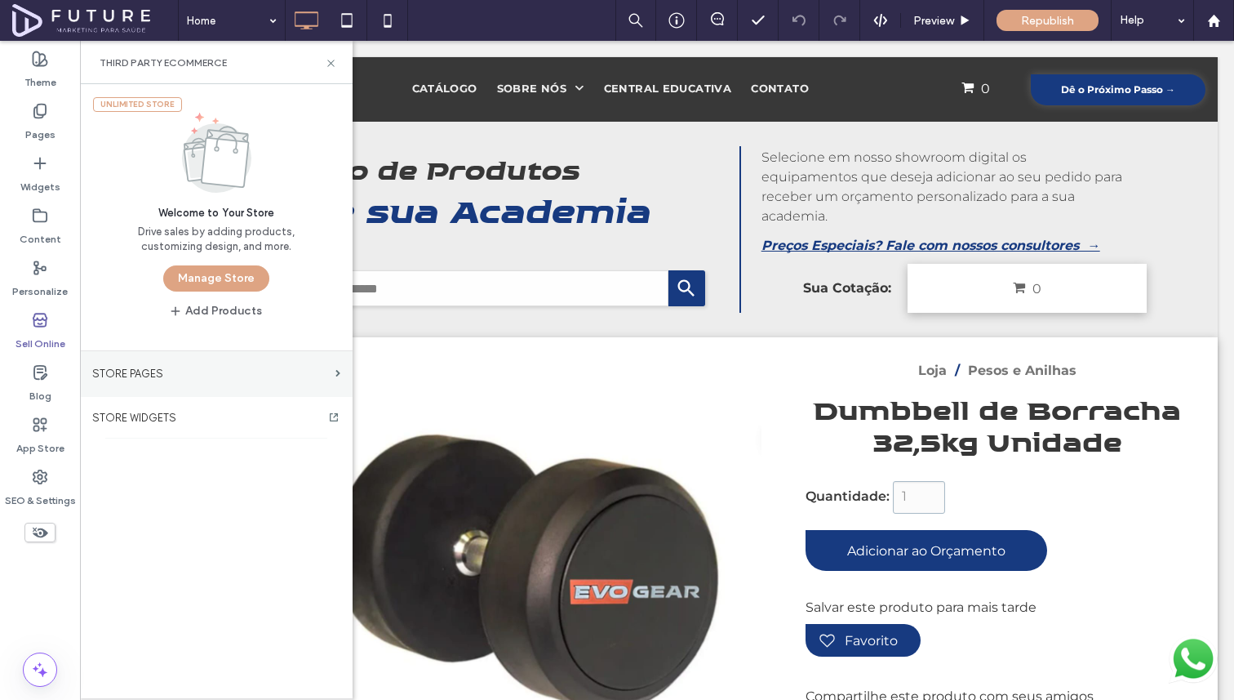
click at [178, 367] on label "STORE PAGES" at bounding box center [210, 373] width 237 height 29
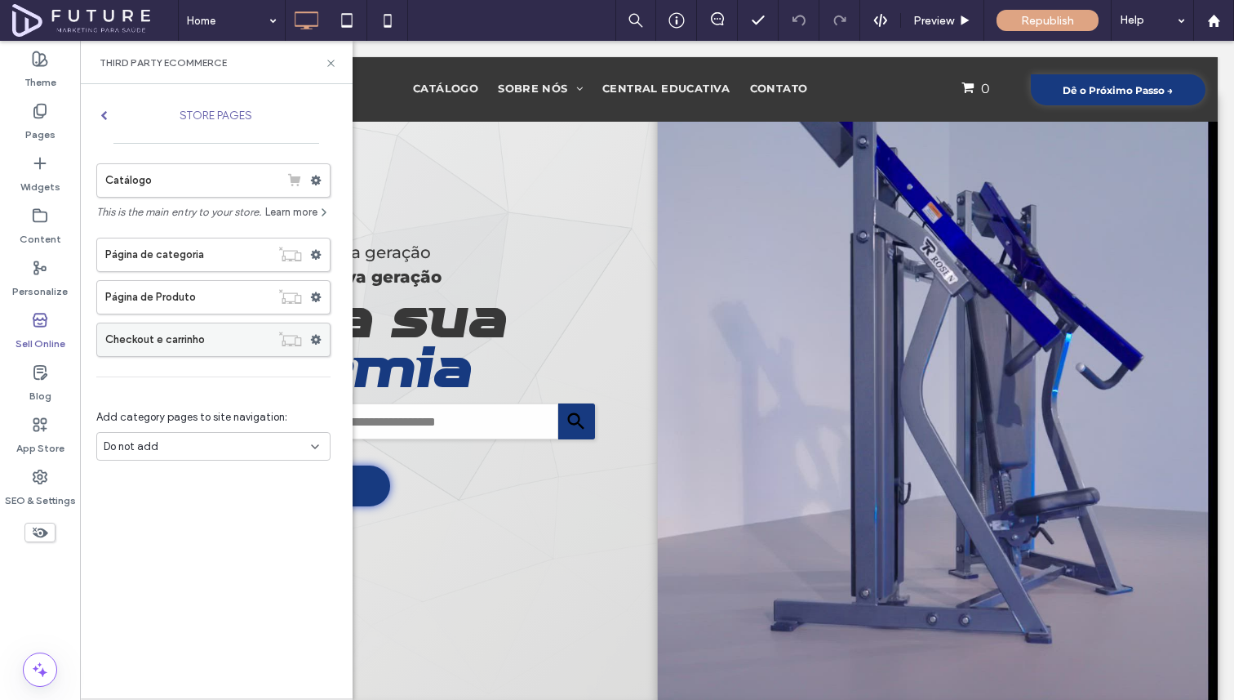
click at [207, 331] on label "Checkout e carrinho" at bounding box center [187, 339] width 165 height 33
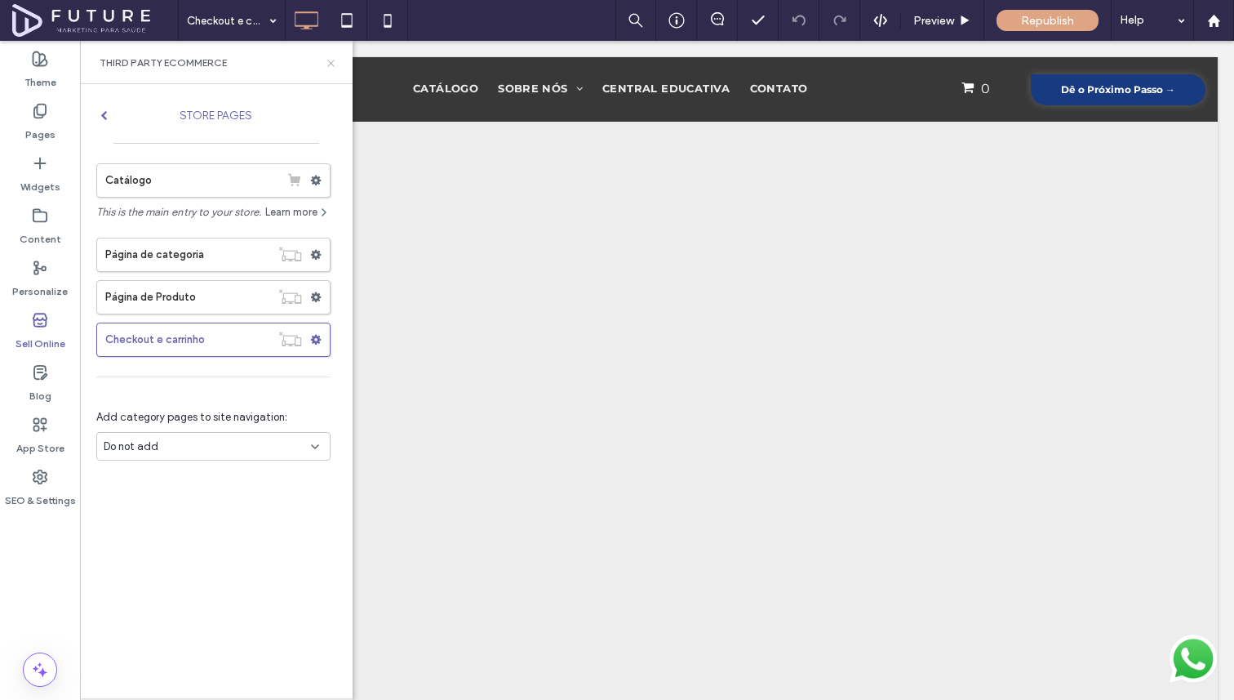
click at [327, 64] on icon at bounding box center [331, 63] width 12 height 12
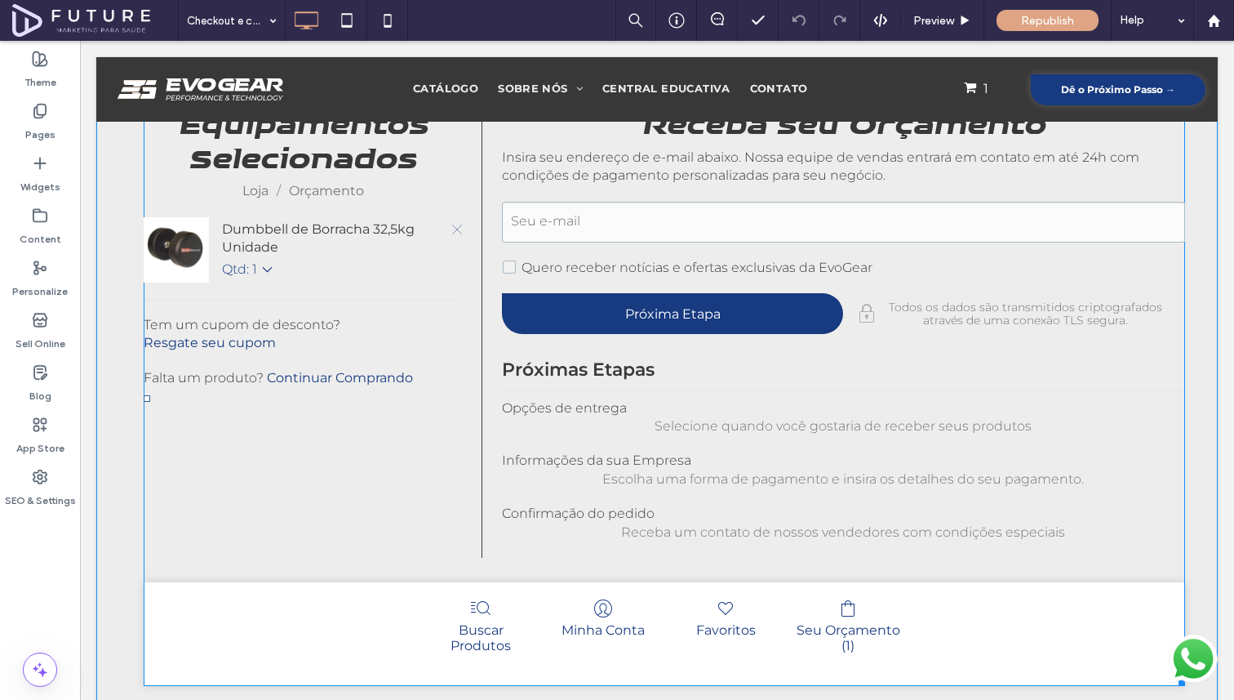
scroll to position [29, 0]
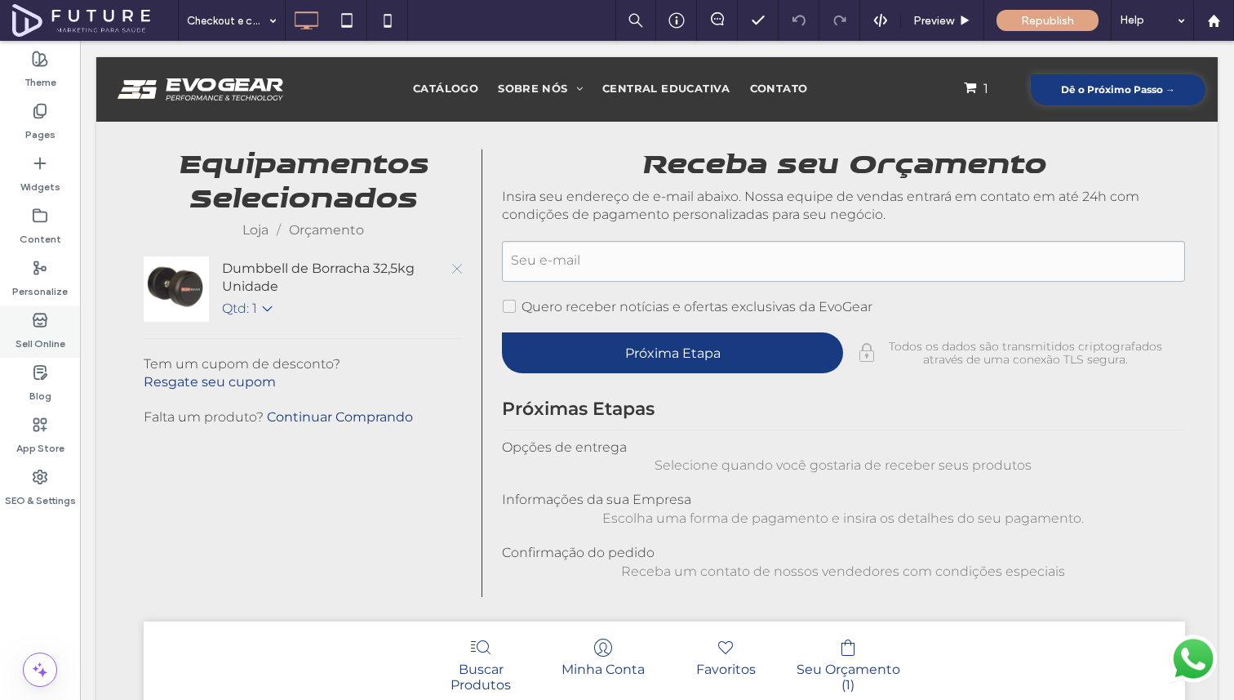
click at [42, 319] on use at bounding box center [39, 319] width 13 height 13
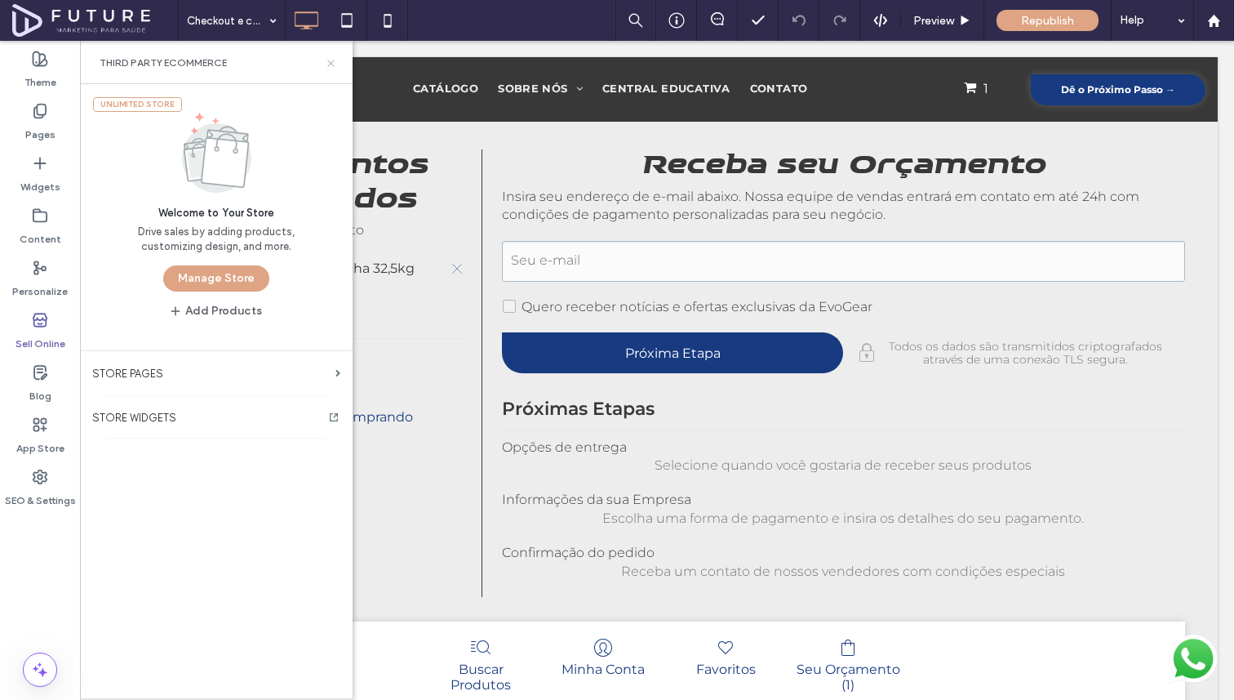
click at [334, 61] on icon at bounding box center [331, 63] width 12 height 12
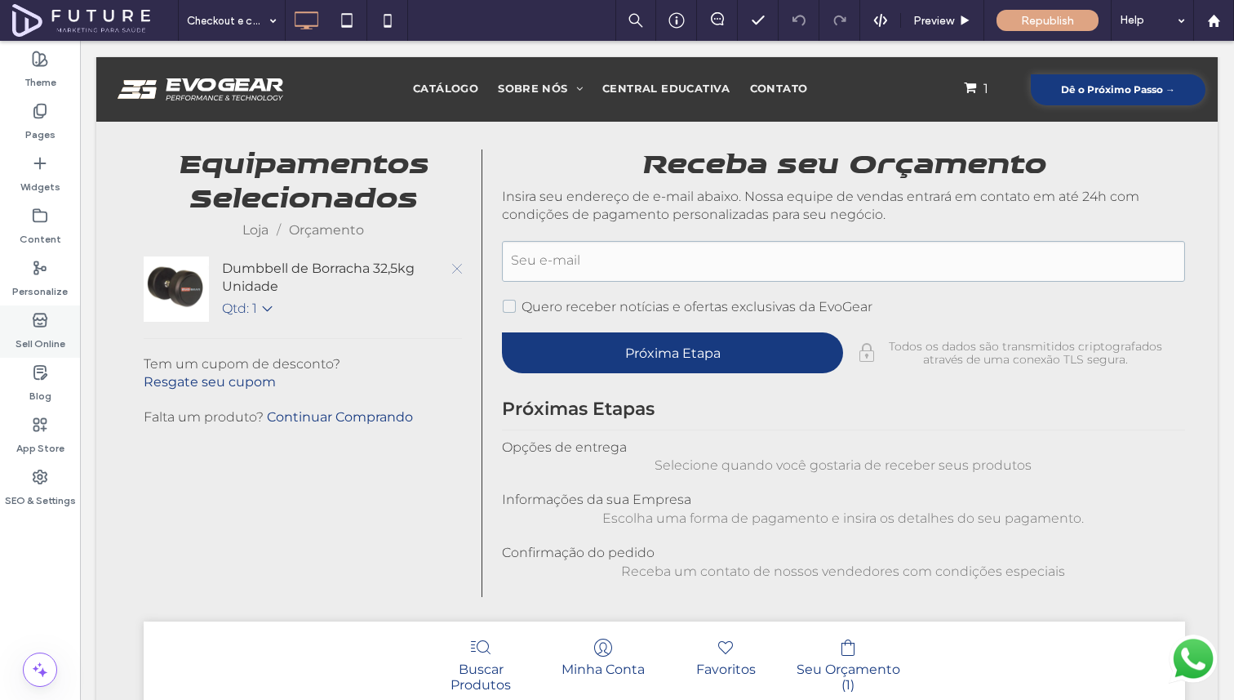
click at [40, 318] on icon at bounding box center [40, 320] width 16 height 16
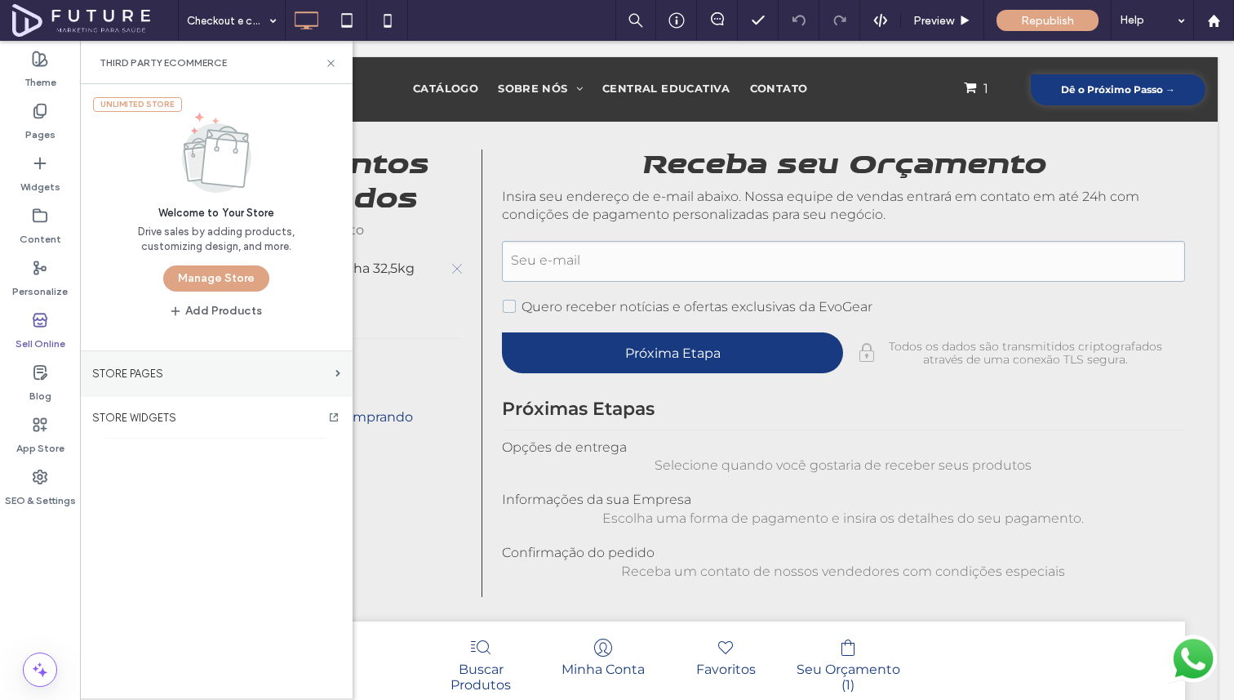
click at [134, 374] on label "STORE PAGES" at bounding box center [210, 373] width 237 height 29
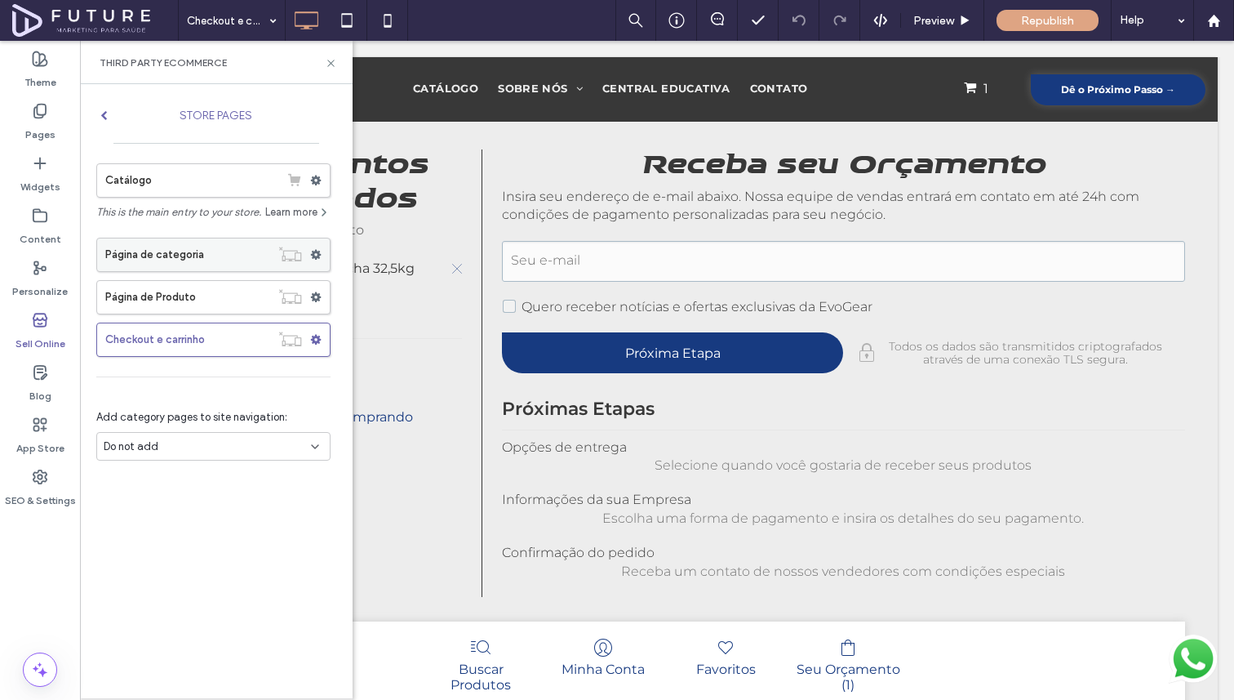
click at [195, 254] on label "Página de categoria" at bounding box center [187, 254] width 165 height 33
click at [329, 57] on icon at bounding box center [331, 63] width 12 height 12
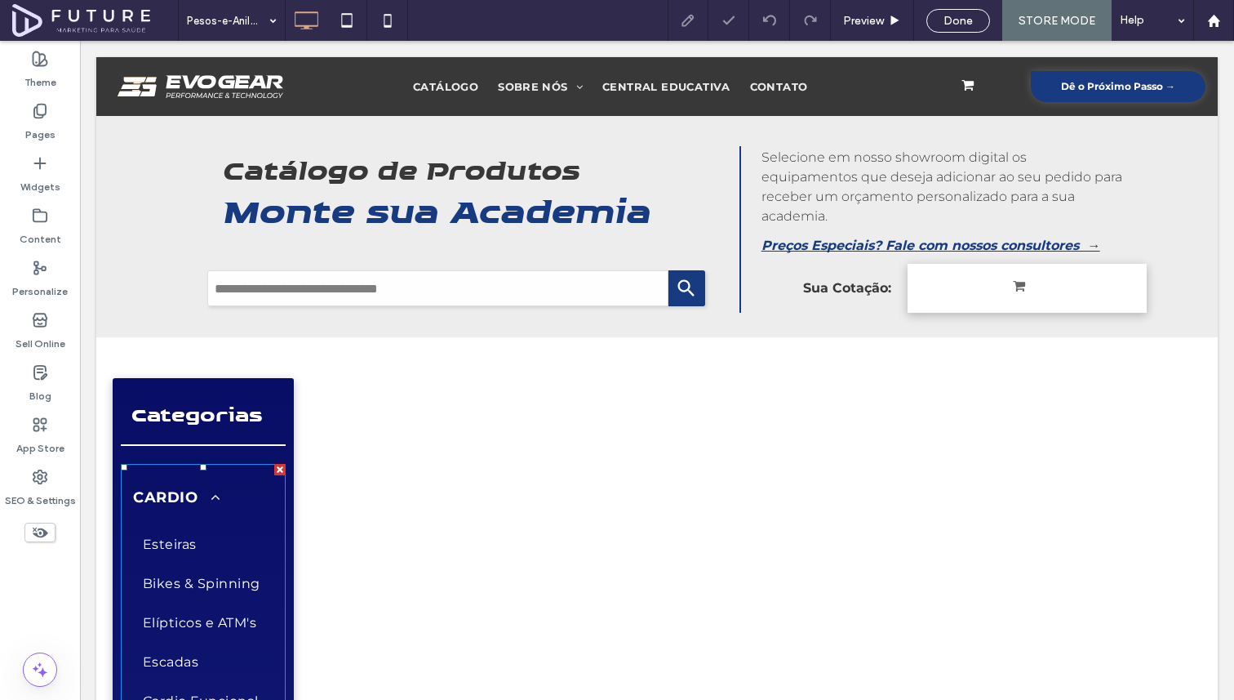
scroll to position [148, 0]
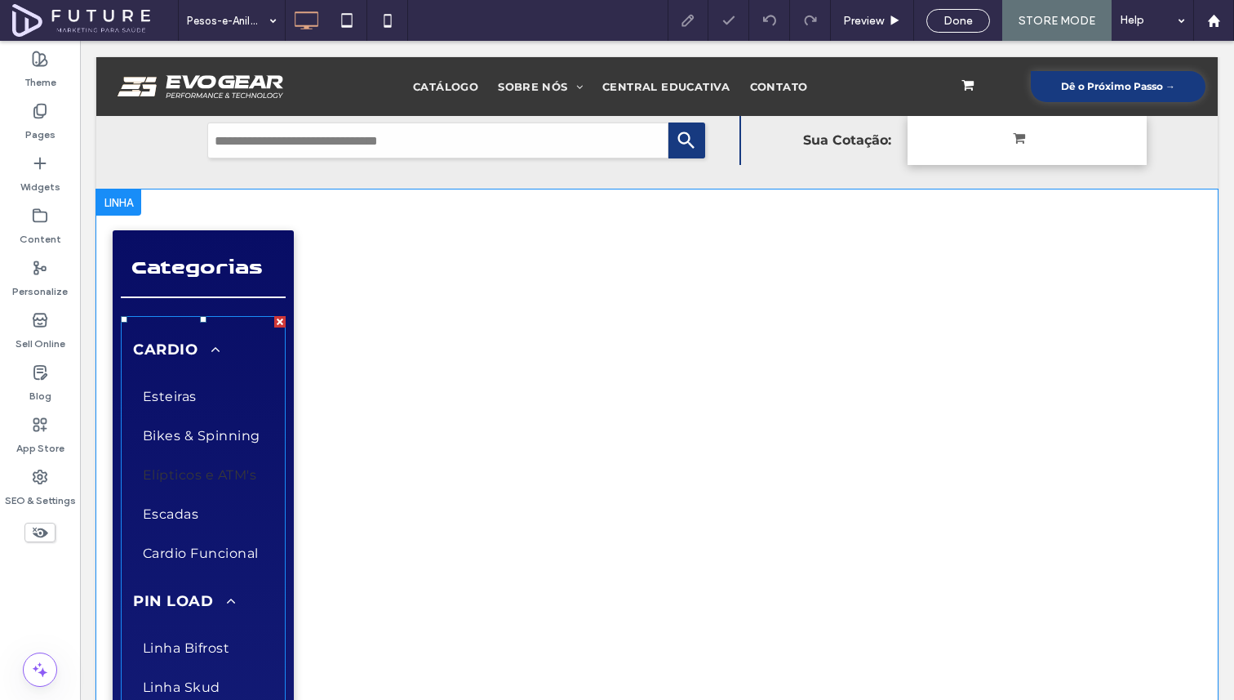
click at [262, 461] on link "Elípticos e ATM's" at bounding box center [203, 475] width 140 height 39
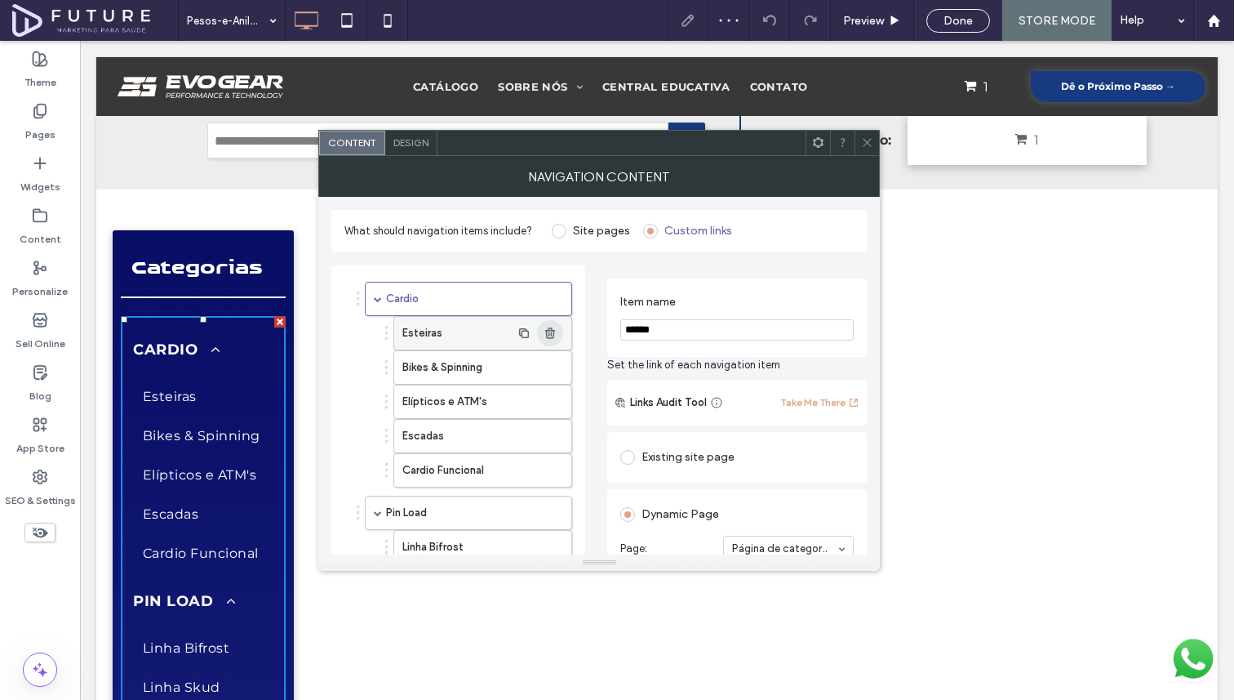
click at [558, 328] on span "button" at bounding box center [550, 333] width 26 height 26
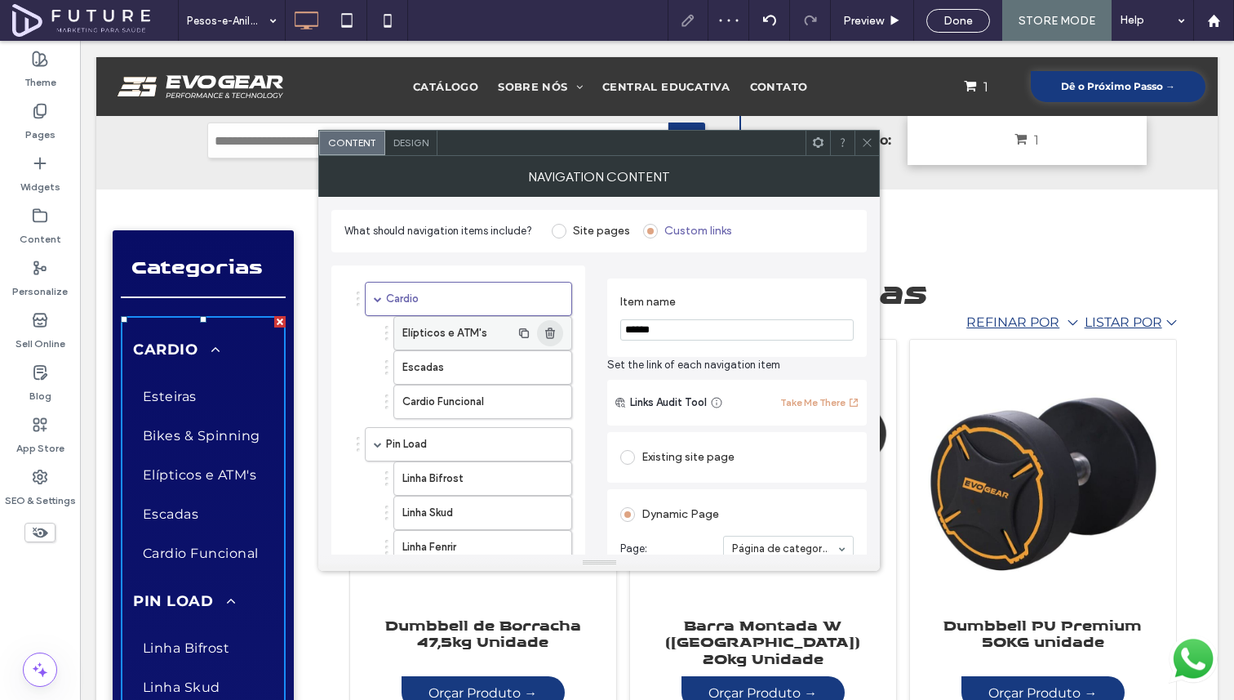
click at [558, 328] on span "button" at bounding box center [550, 333] width 26 height 26
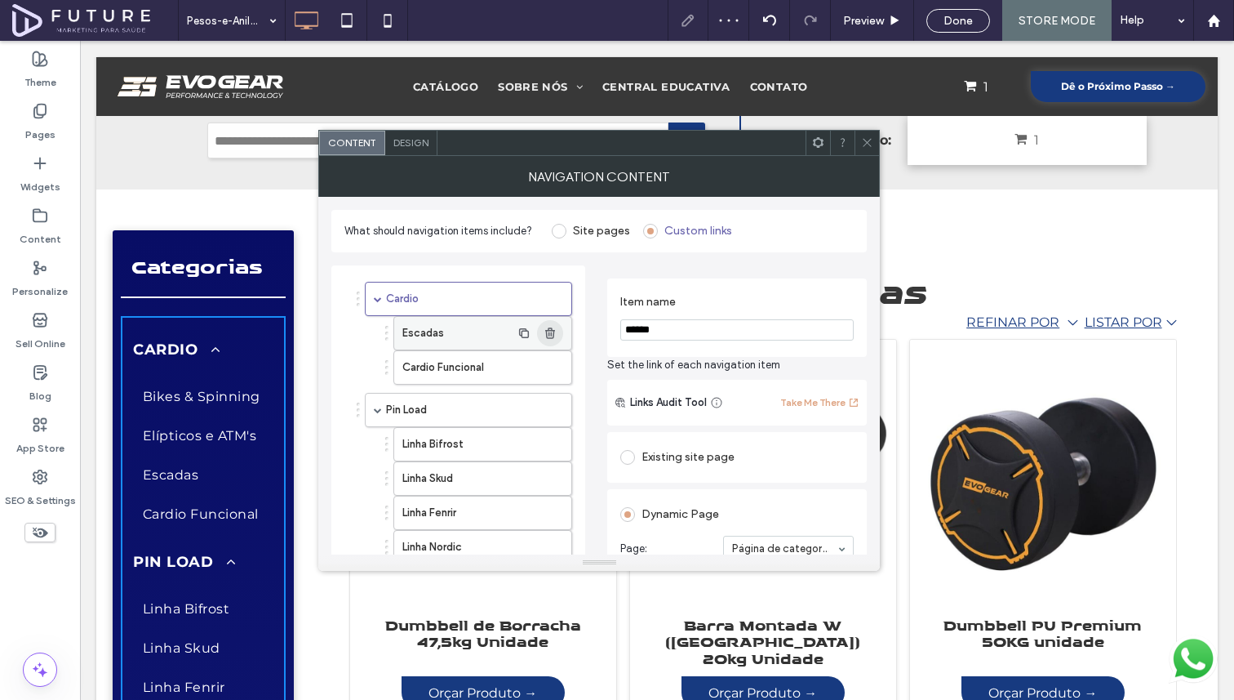
click at [558, 328] on span "button" at bounding box center [550, 333] width 26 height 26
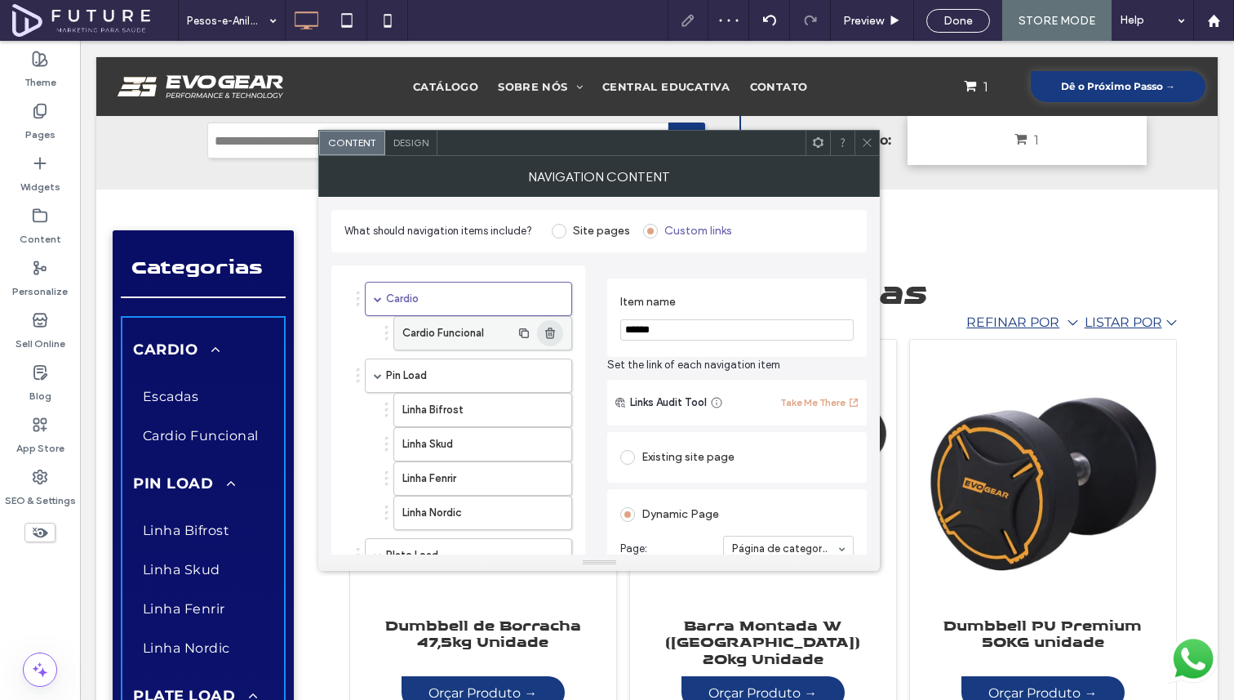
click at [558, 328] on span "button" at bounding box center [550, 333] width 26 height 26
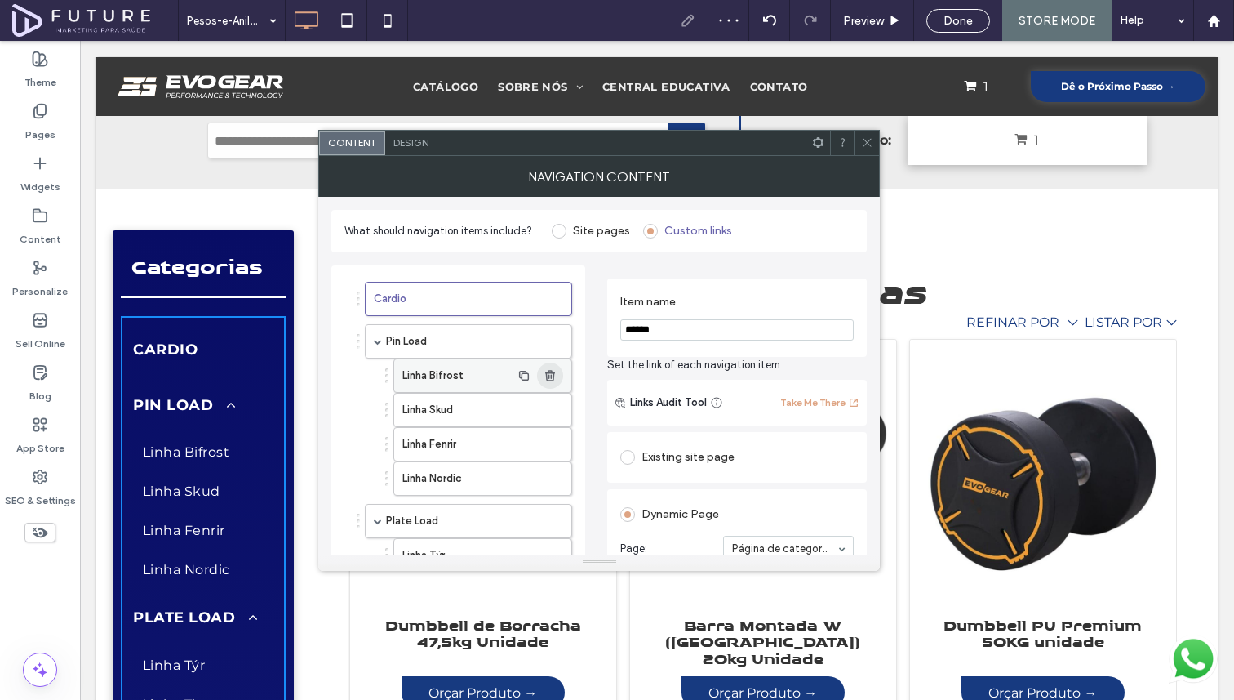
click at [549, 371] on use "button" at bounding box center [550, 375] width 10 height 11
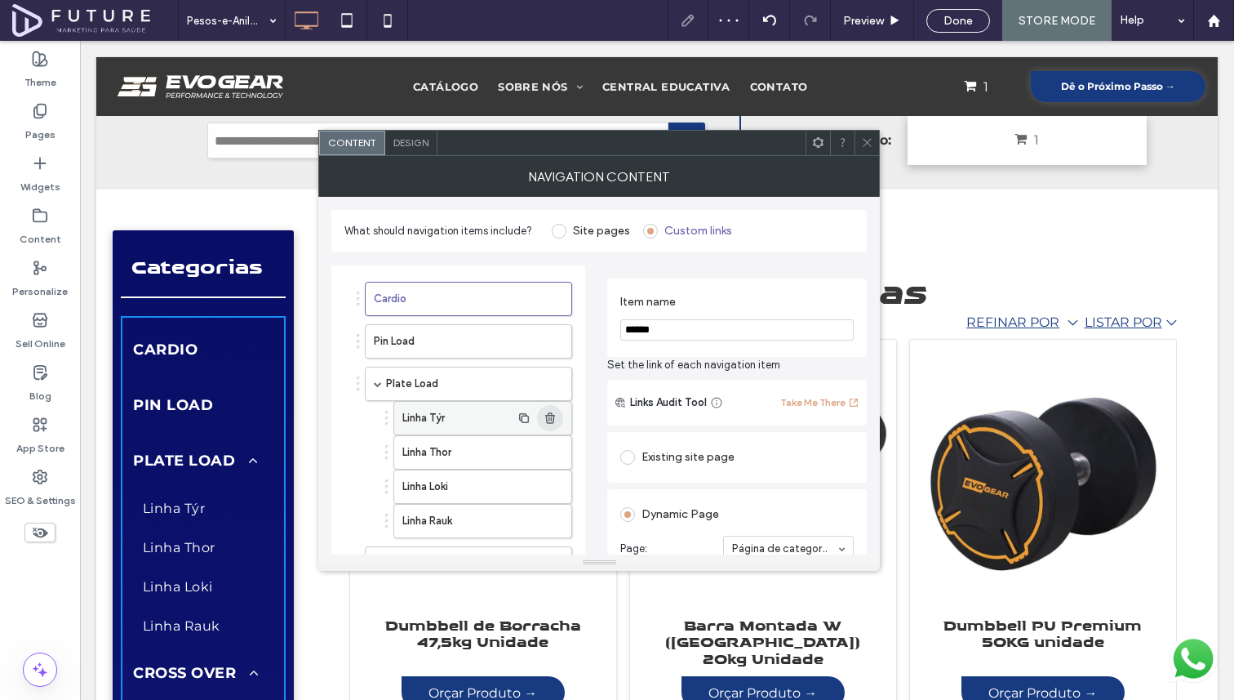
click at [549, 420] on use "button" at bounding box center [550, 417] width 10 height 11
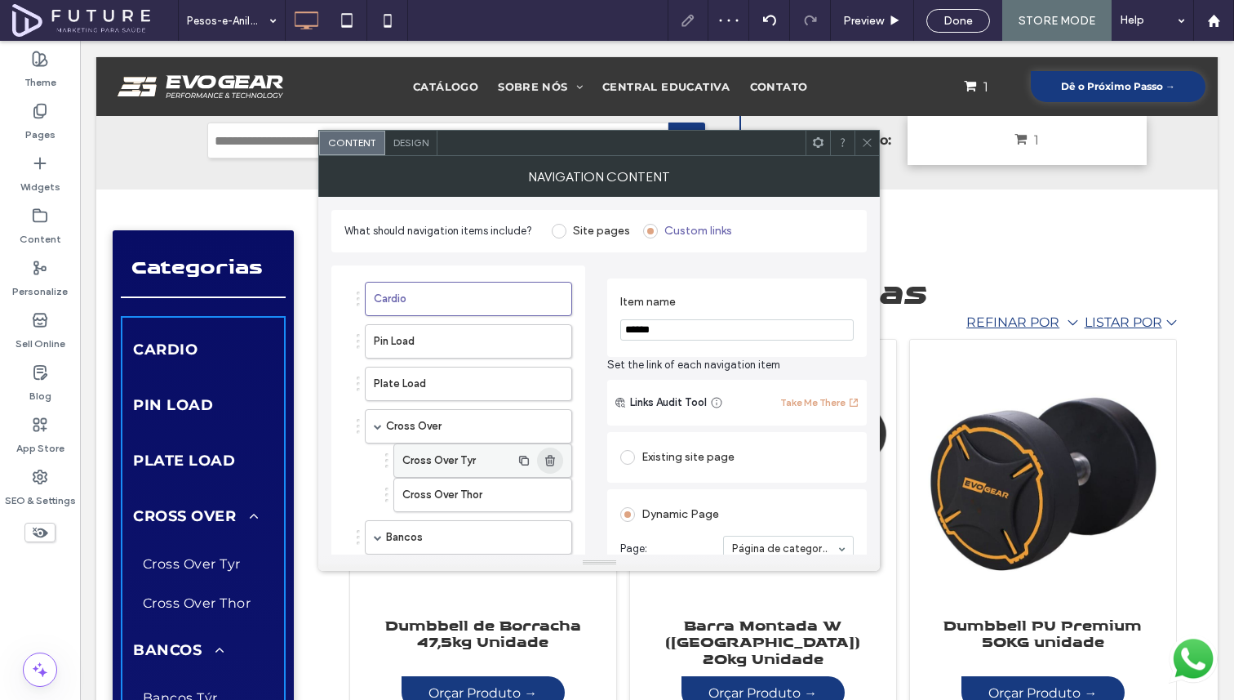
click at [550, 451] on span "button" at bounding box center [550, 460] width 26 height 26
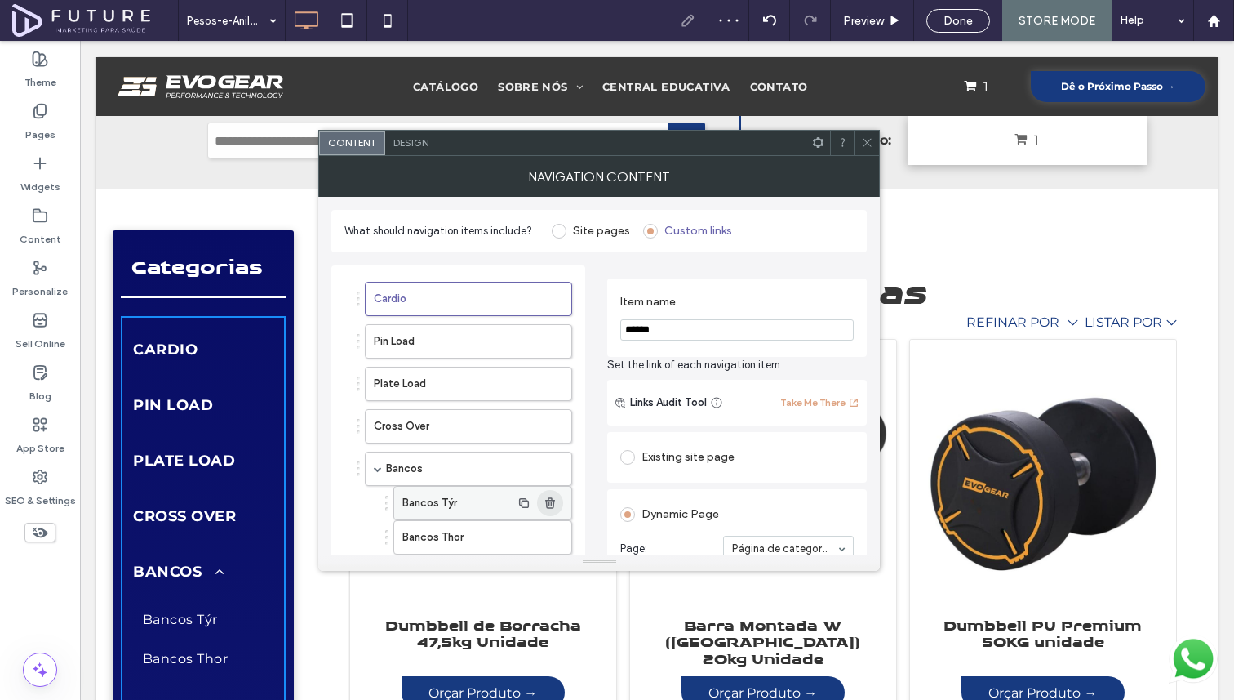
click at [542, 505] on span "button" at bounding box center [550, 503] width 26 height 26
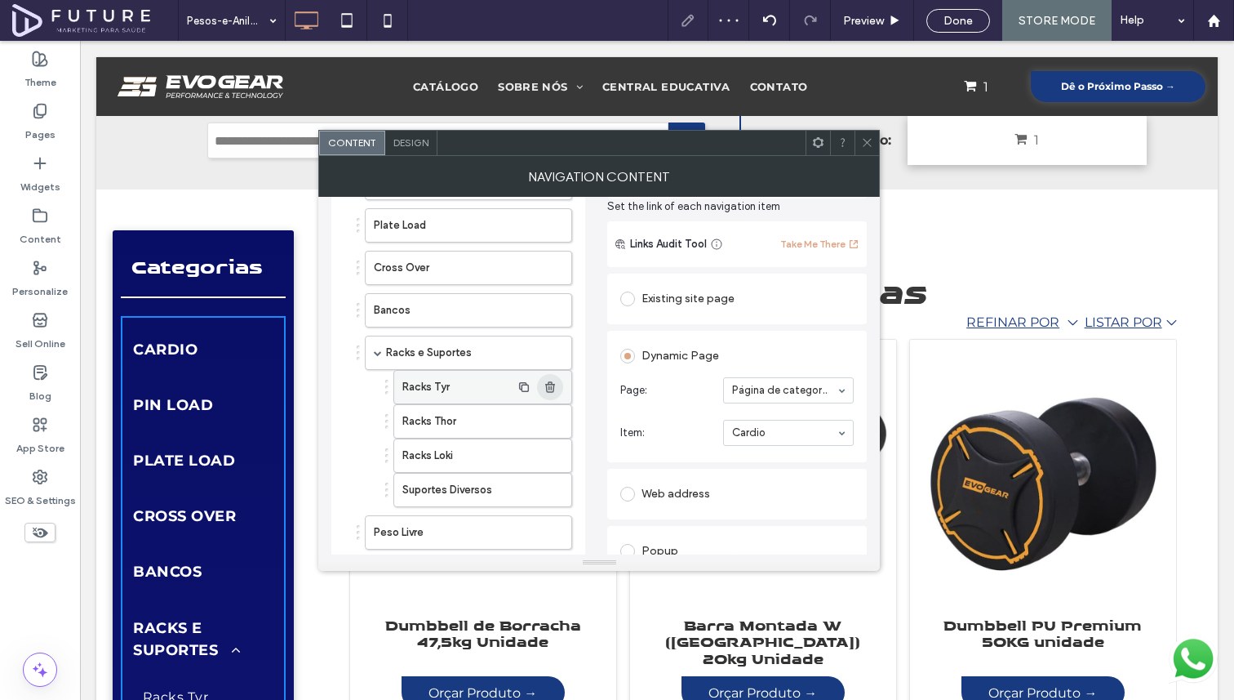
click at [548, 389] on icon "button" at bounding box center [550, 386] width 13 height 13
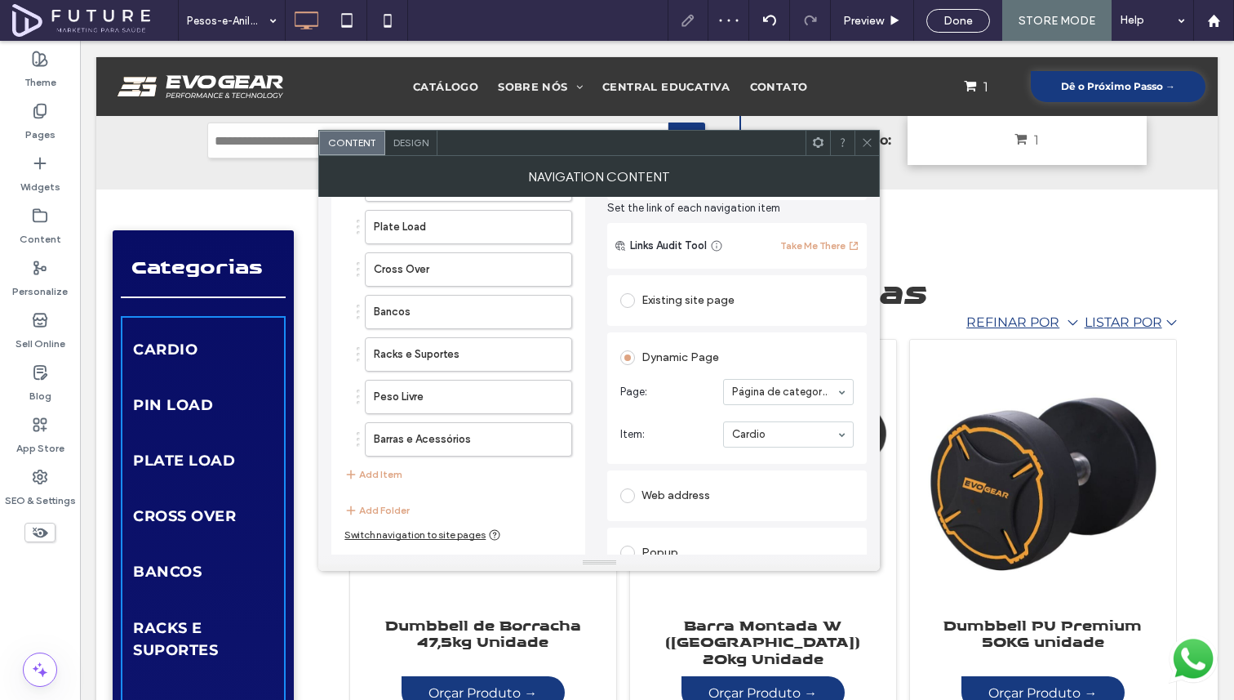
scroll to position [0, 0]
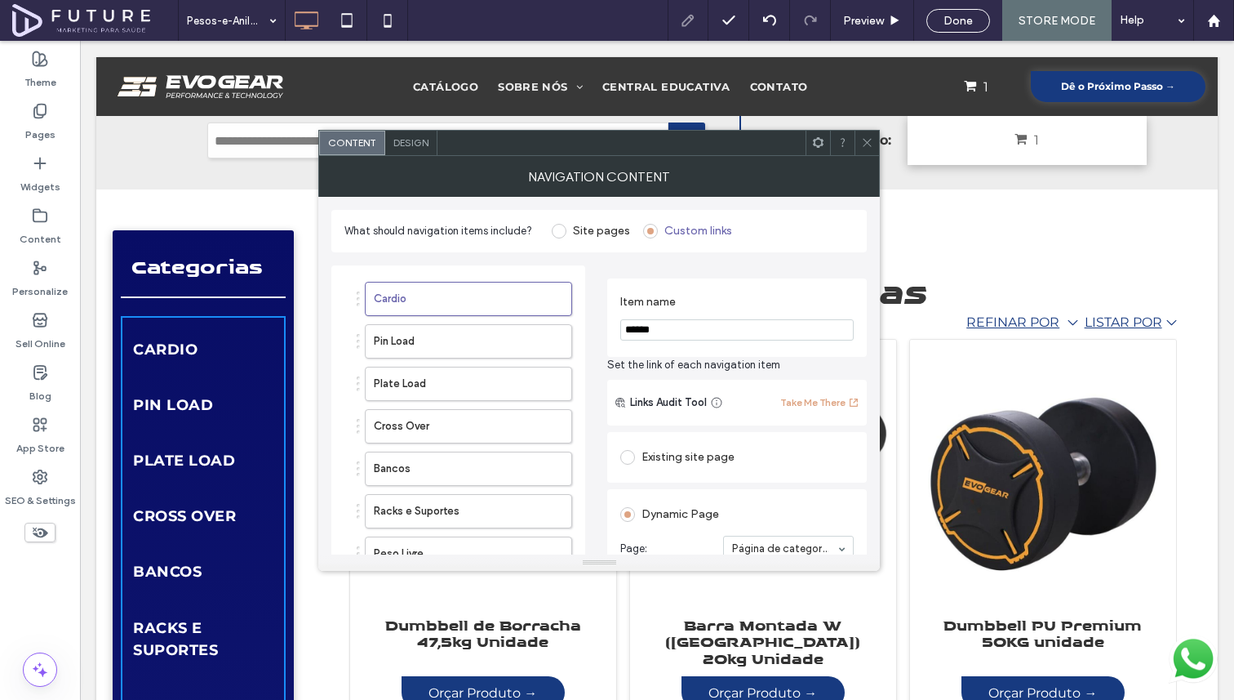
click at [863, 140] on icon at bounding box center [867, 142] width 12 height 12
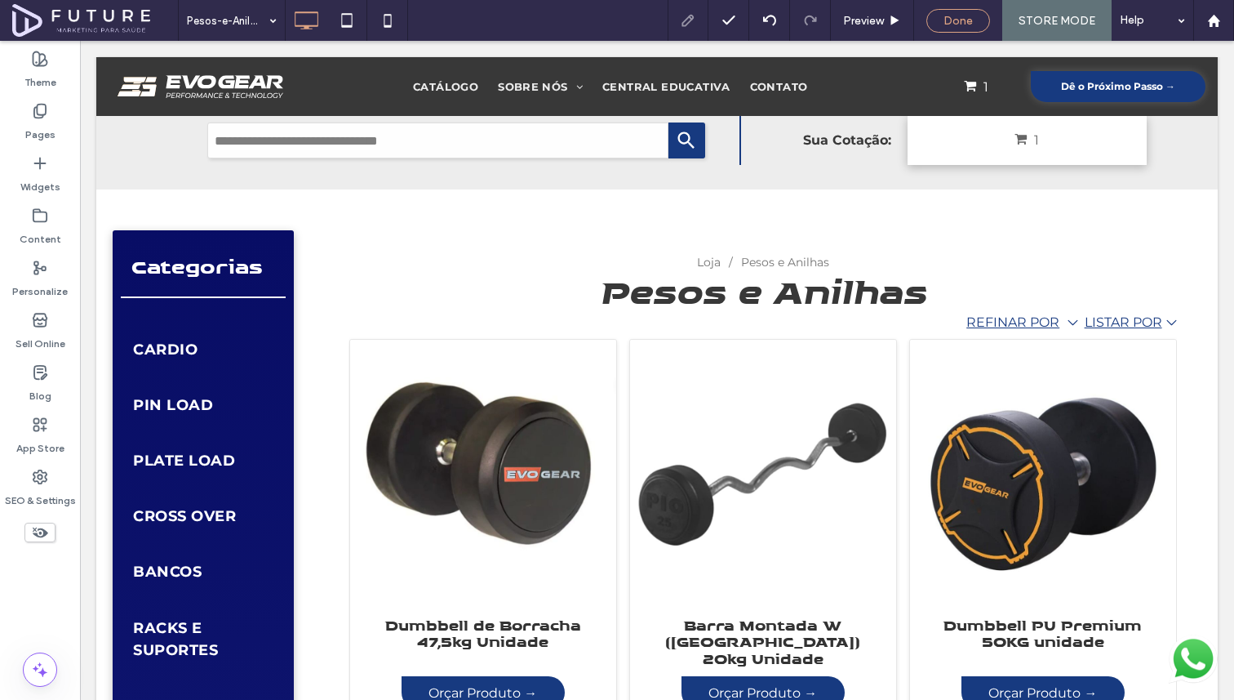
click at [954, 29] on div "Done" at bounding box center [959, 21] width 64 height 24
click at [953, 16] on span "Done" at bounding box center [958, 21] width 29 height 14
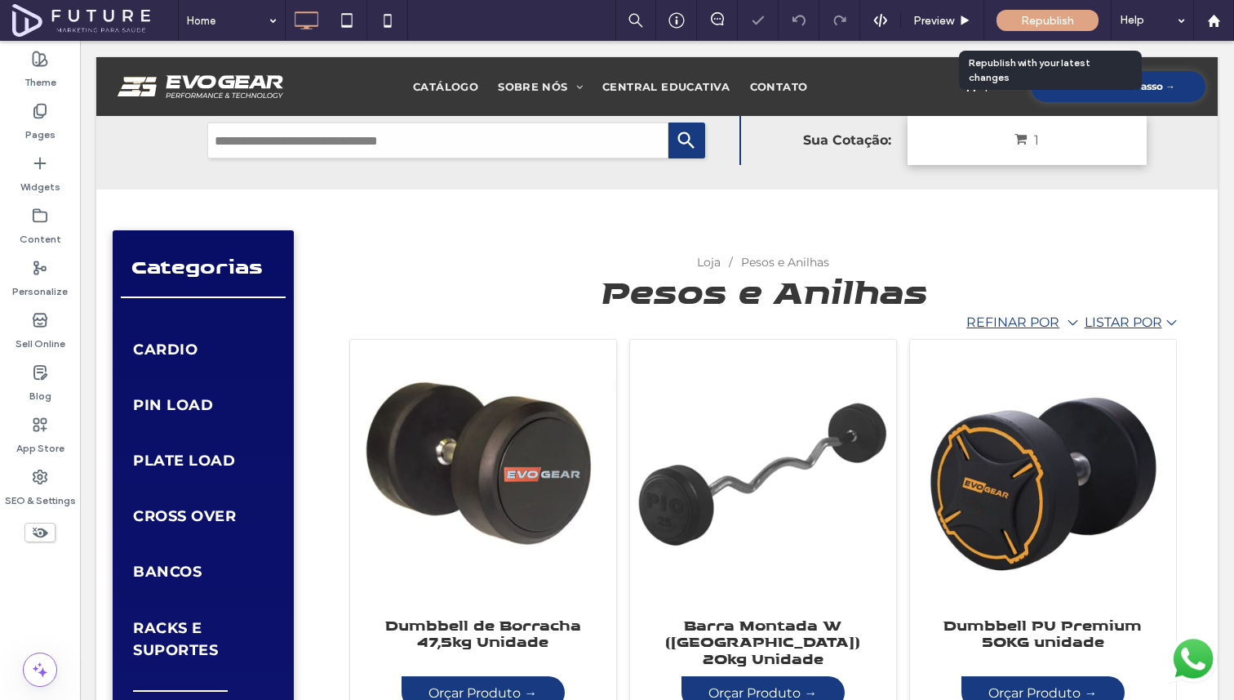
click at [1041, 22] on span "Republish" at bounding box center [1047, 21] width 53 height 14
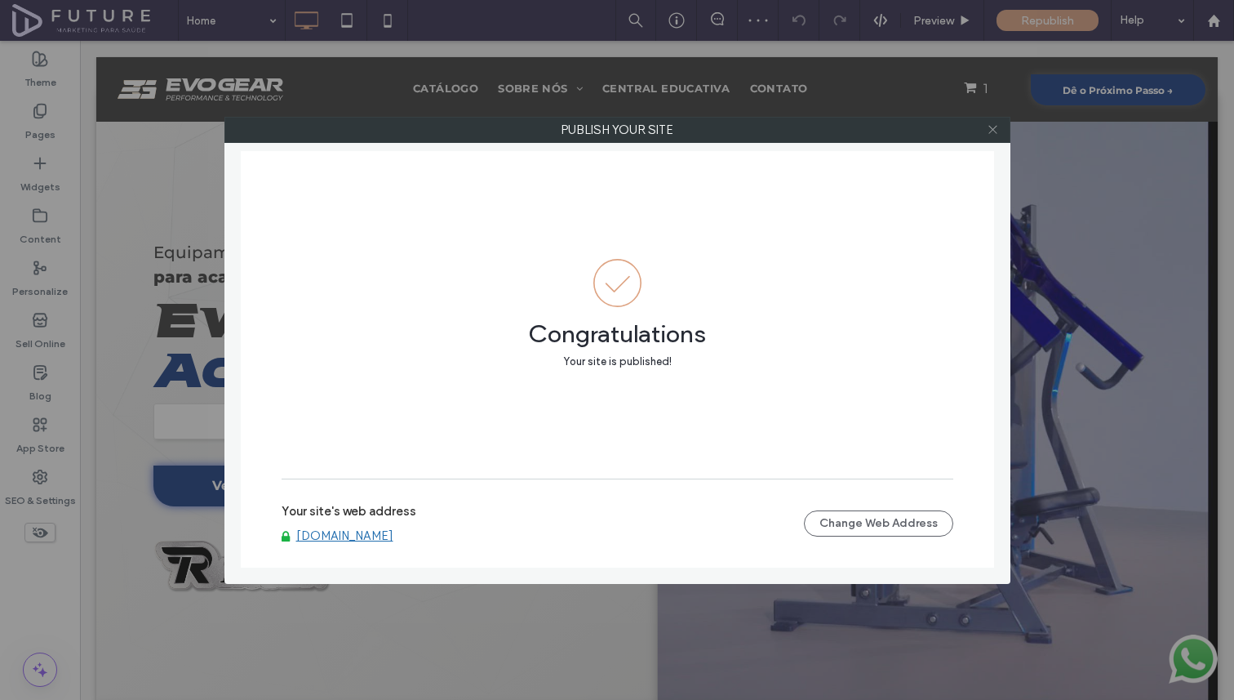
click at [997, 124] on icon at bounding box center [993, 129] width 12 height 12
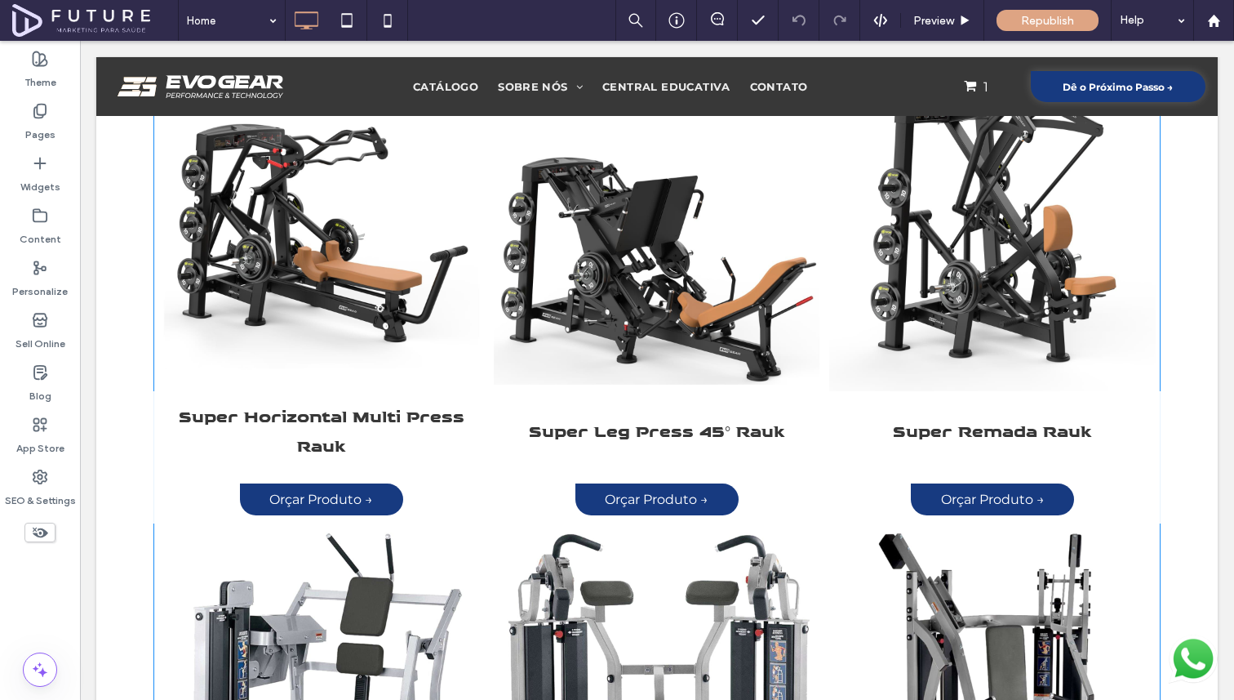
scroll to position [2181, 0]
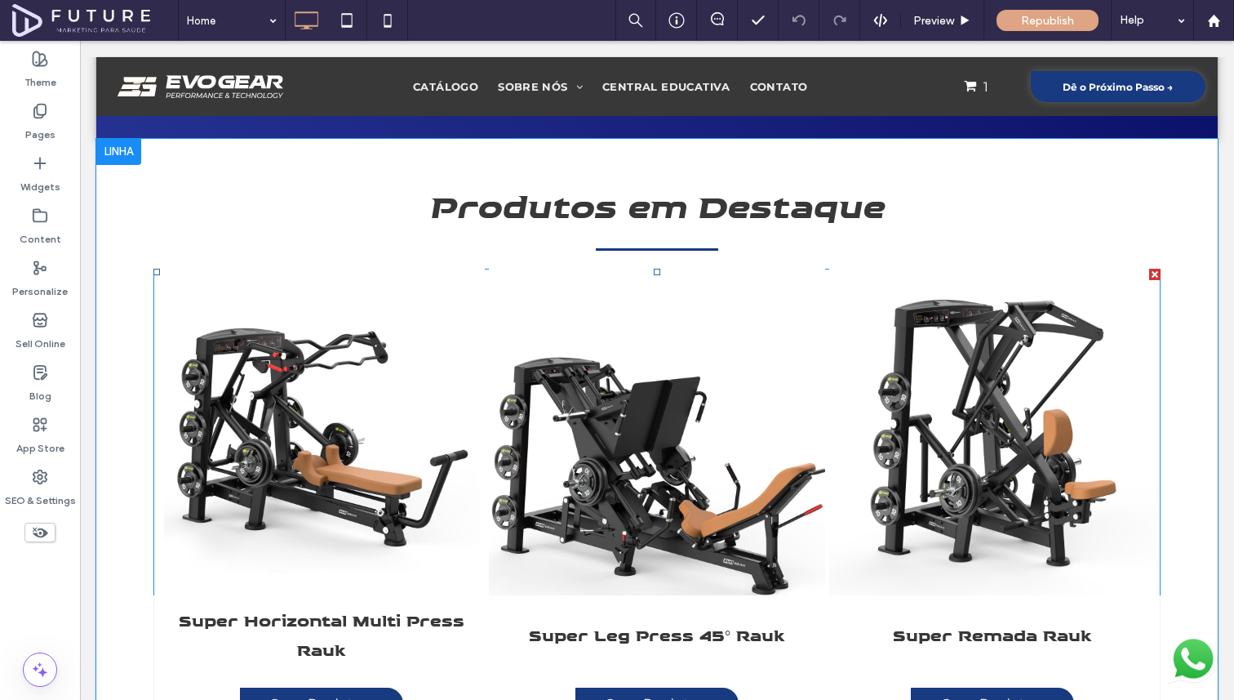
click at [652, 354] on link at bounding box center [657, 432] width 356 height 346
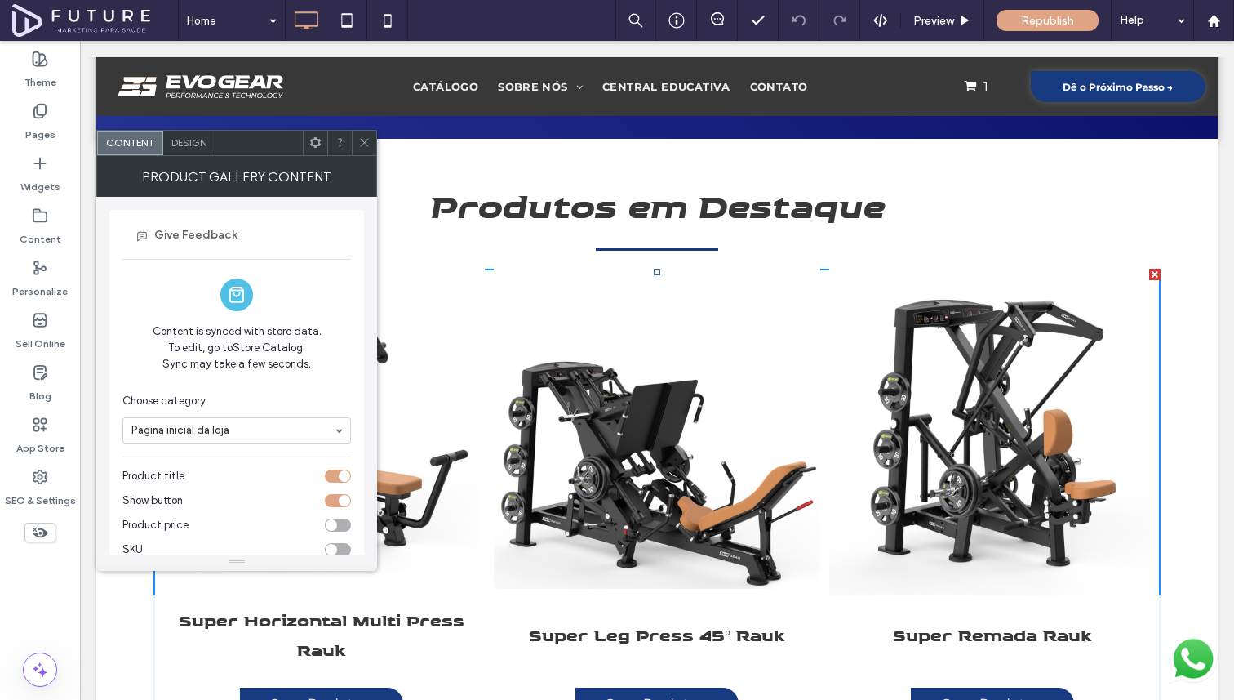
click at [358, 135] on span at bounding box center [364, 143] width 12 height 24
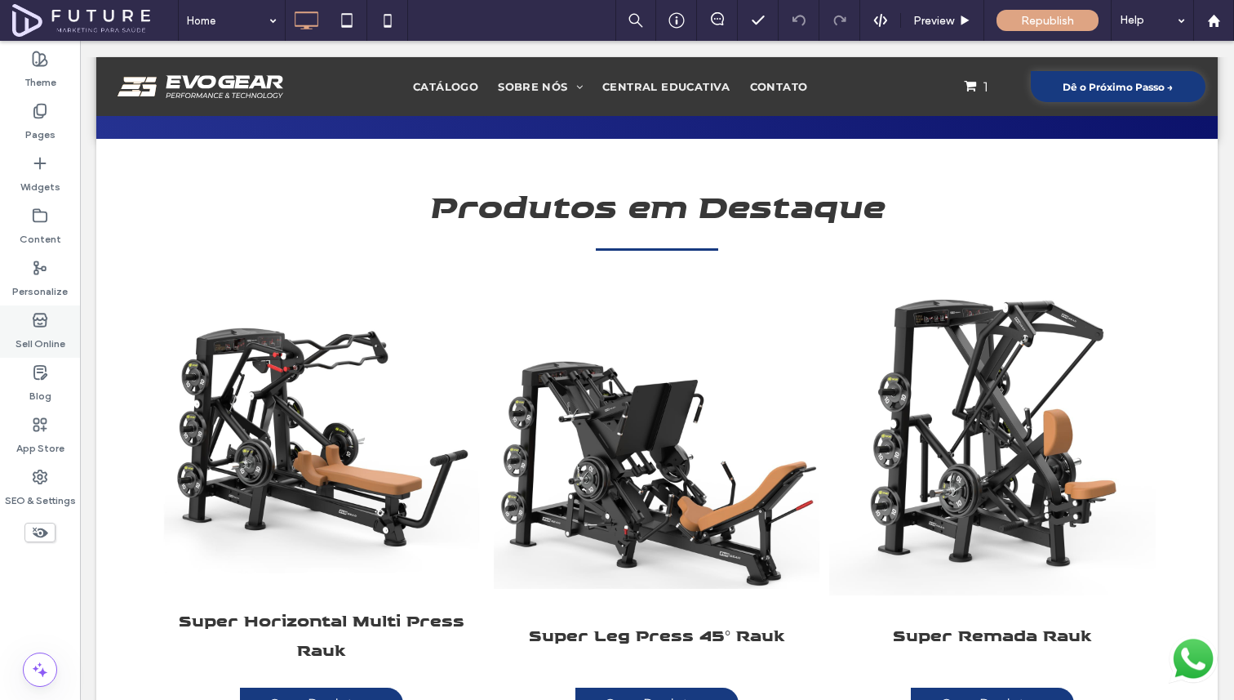
click at [45, 335] on label "Sell Online" at bounding box center [41, 339] width 50 height 23
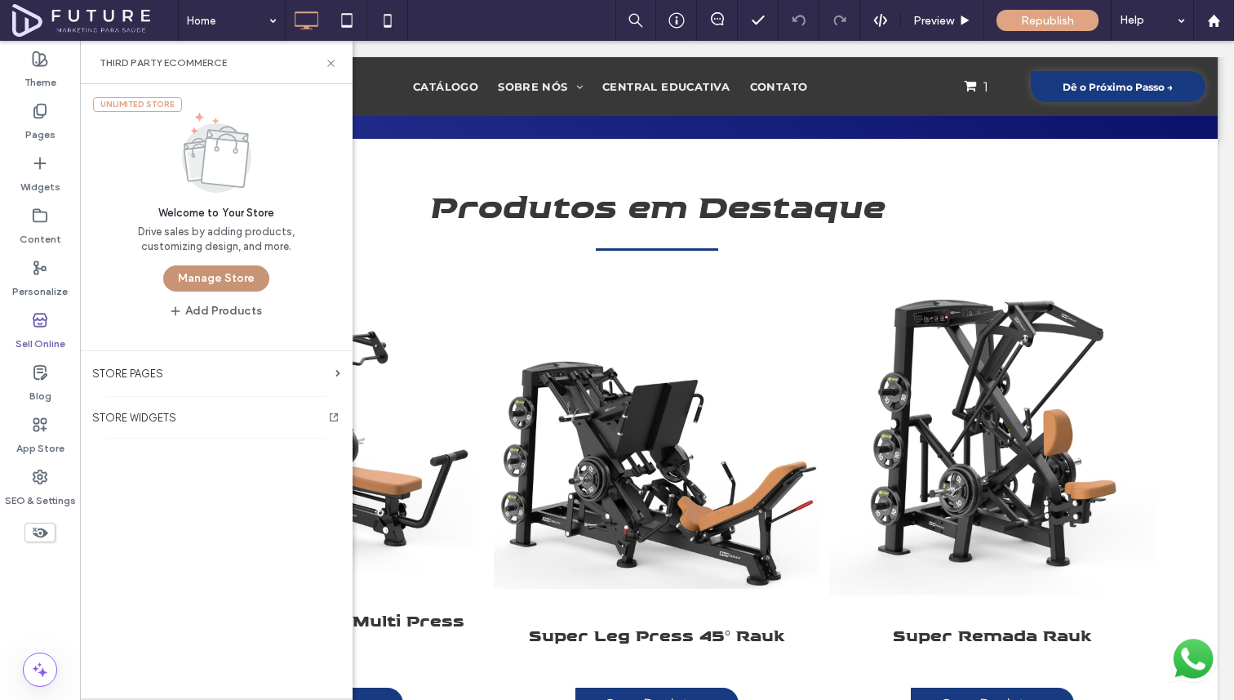
click at [213, 275] on button "Manage Store" at bounding box center [216, 278] width 106 height 26
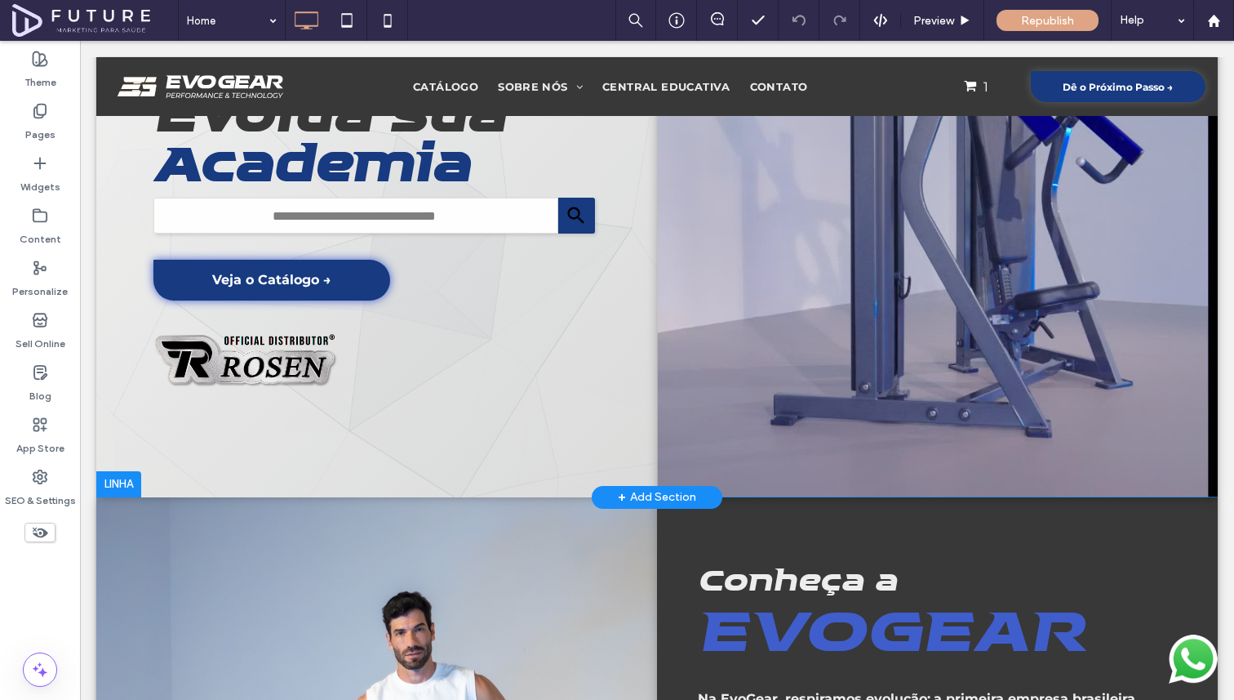
scroll to position [159, 0]
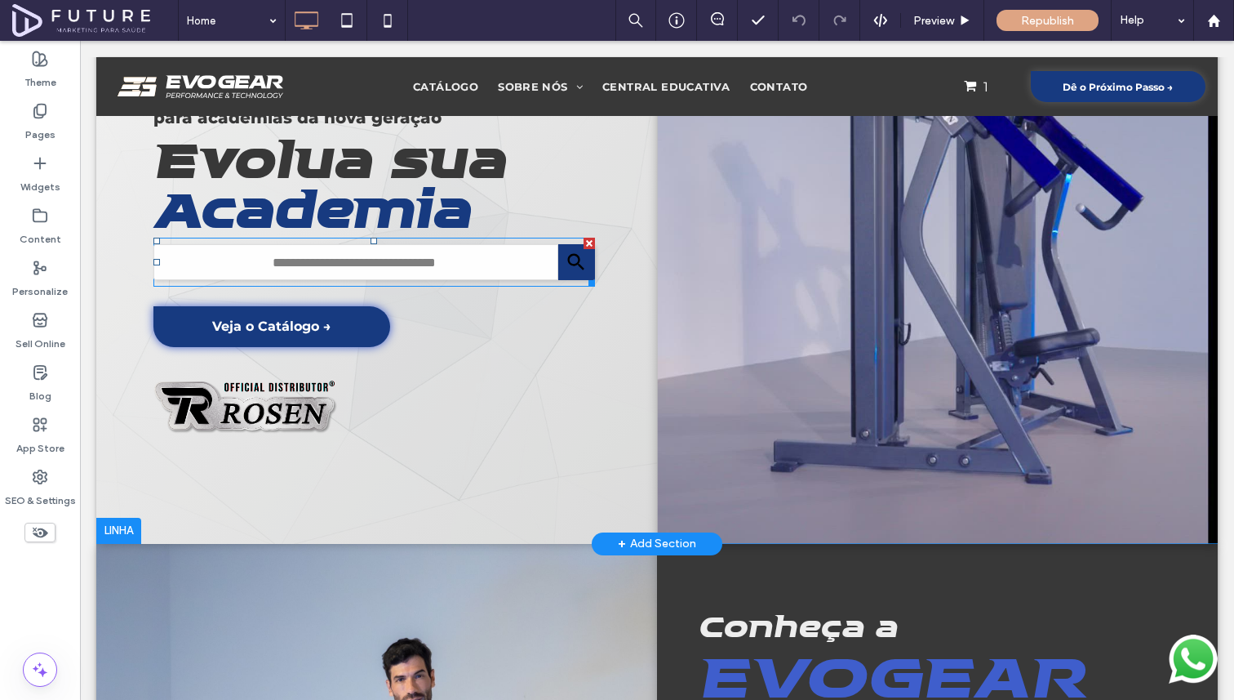
click at [566, 252] on span at bounding box center [374, 262] width 442 height 49
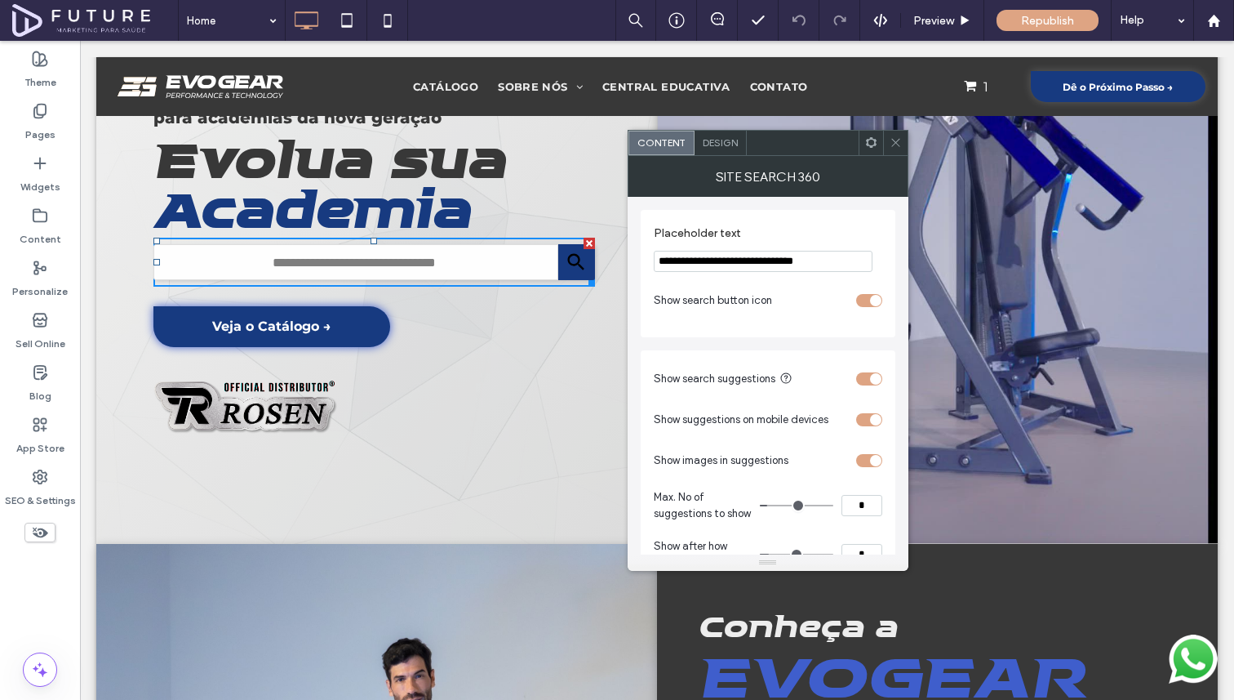
click at [727, 141] on span "Design" at bounding box center [720, 142] width 35 height 12
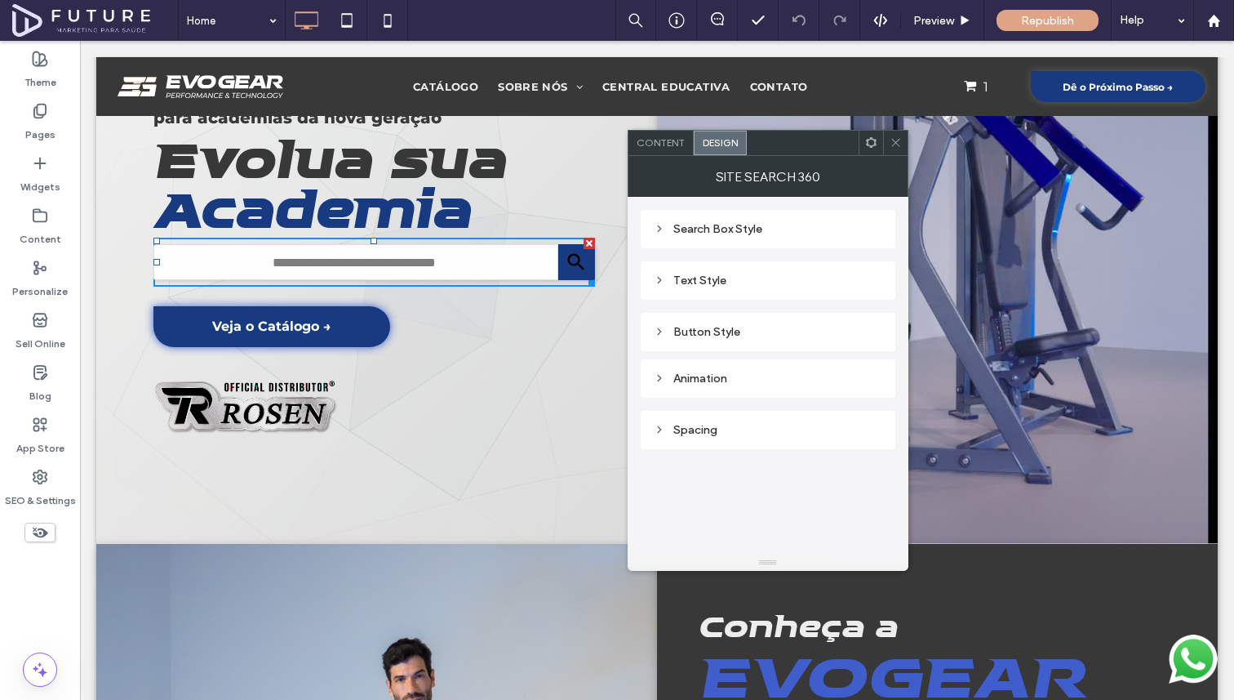
click at [689, 324] on div "Button Style" at bounding box center [768, 332] width 229 height 22
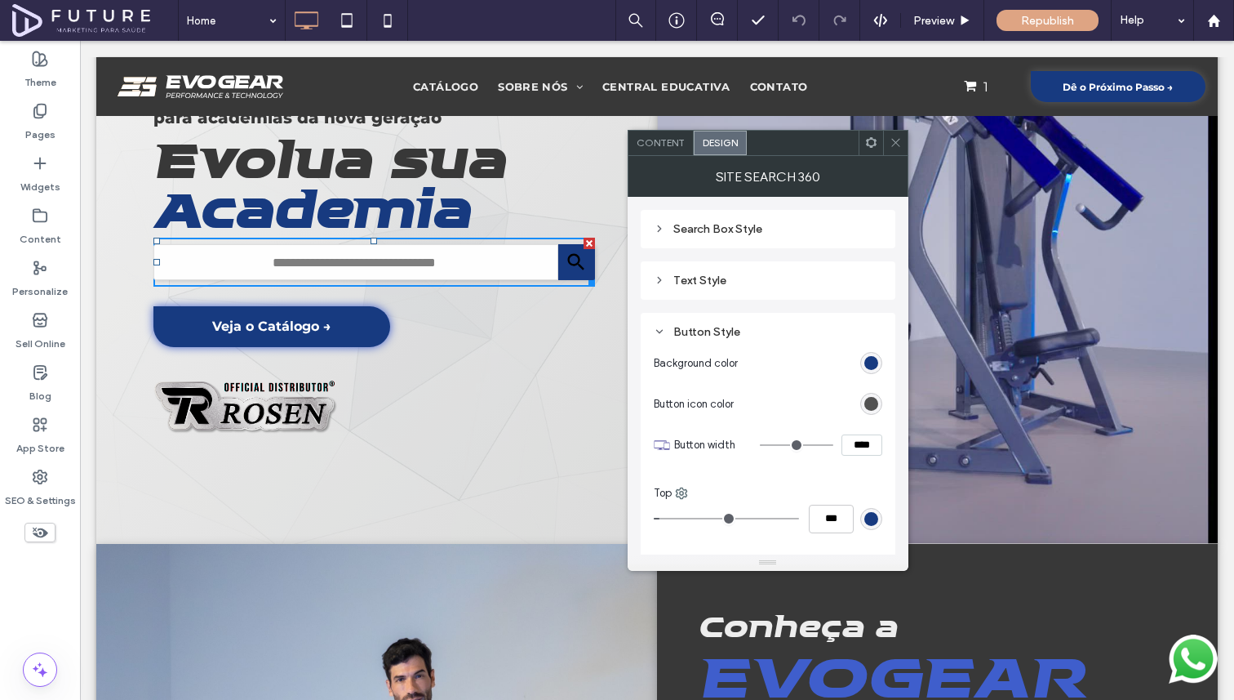
click at [872, 402] on div "rgba(56, 56, 56, 1)" at bounding box center [872, 404] width 14 height 14
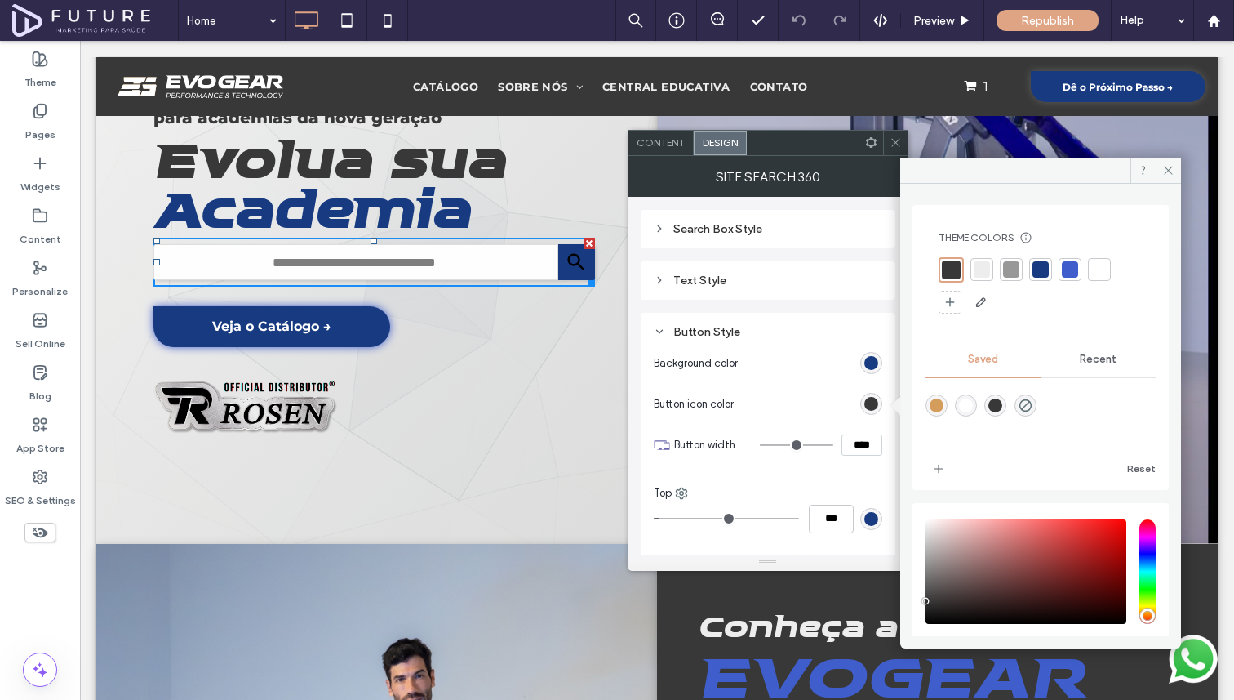
click at [977, 403] on div "rgba(255,255,255,1)" at bounding box center [966, 405] width 22 height 22
type input "*******"
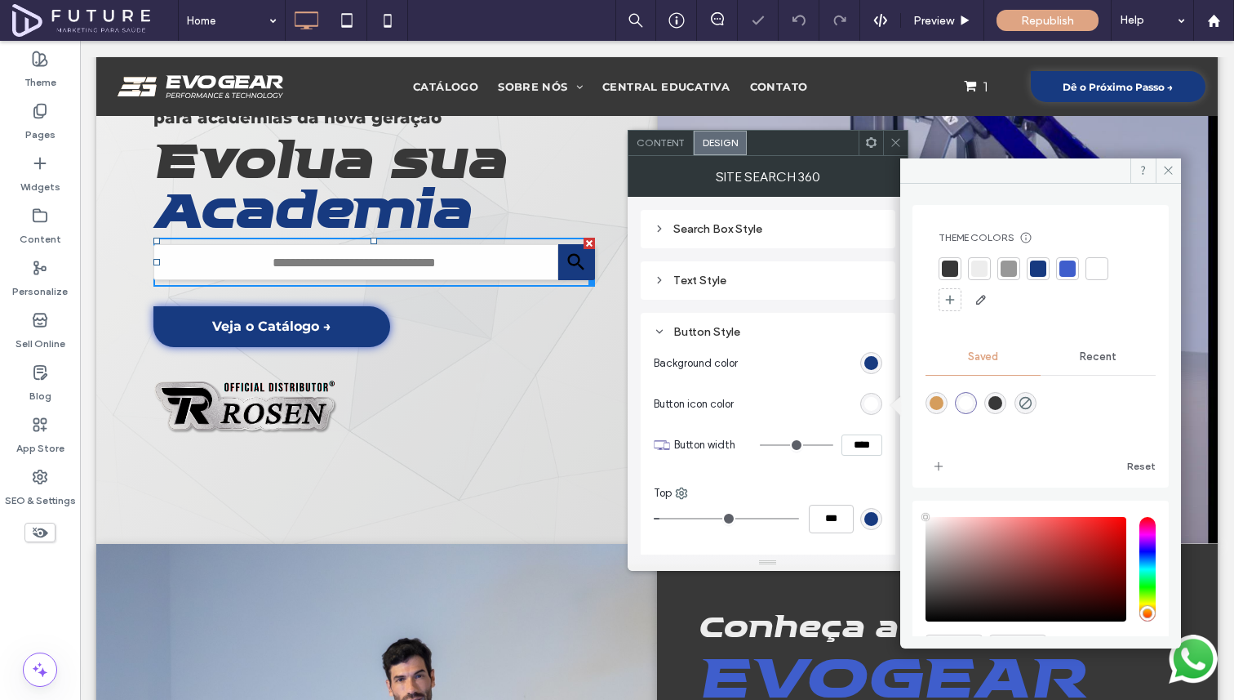
click at [972, 402] on div "rgba(255,255,255,1)" at bounding box center [966, 403] width 14 height 14
click at [593, 324] on div "Equipamentos de última geração para academias da nova geração Evolua sua Academ…" at bounding box center [376, 239] width 561 height 610
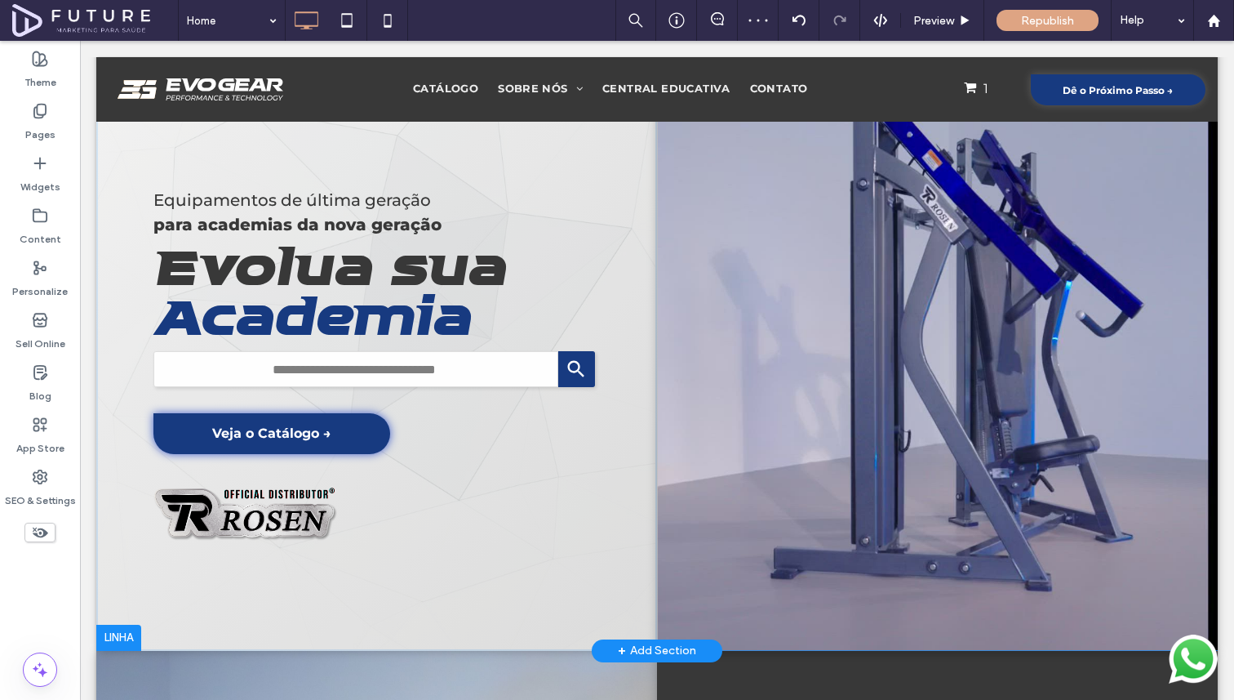
scroll to position [0, 0]
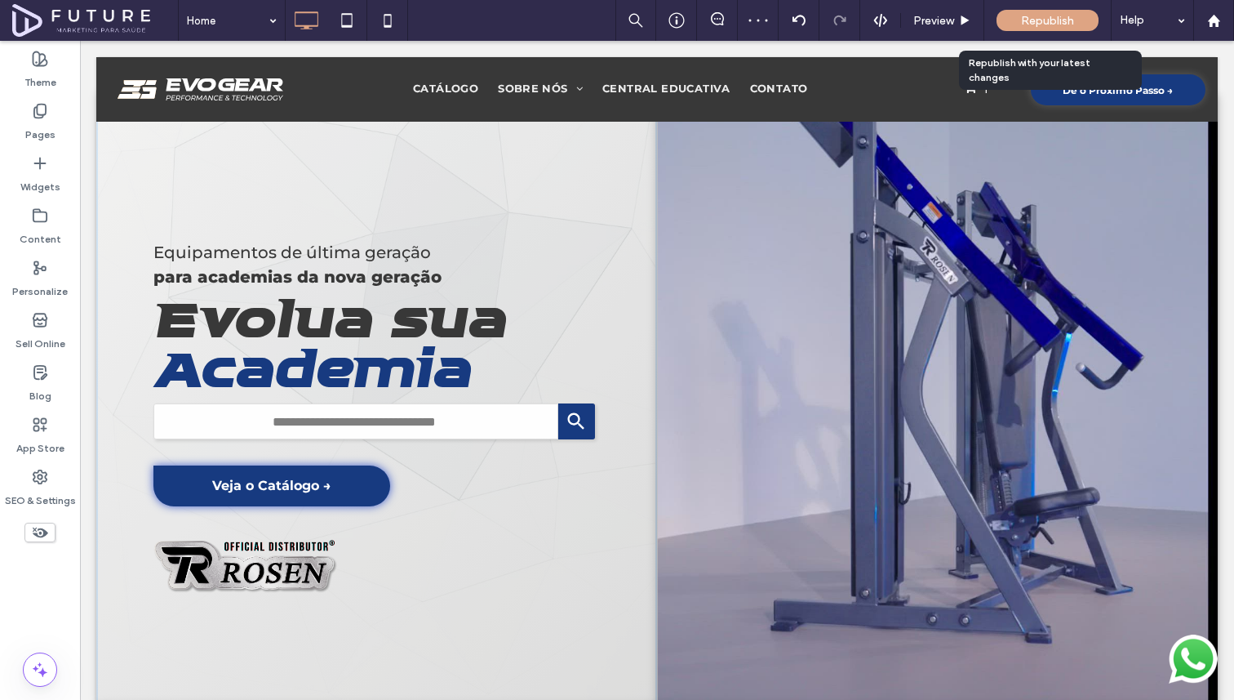
click at [1041, 28] on div "Republish" at bounding box center [1048, 20] width 102 height 21
